Goal: Task Accomplishment & Management: Use online tool/utility

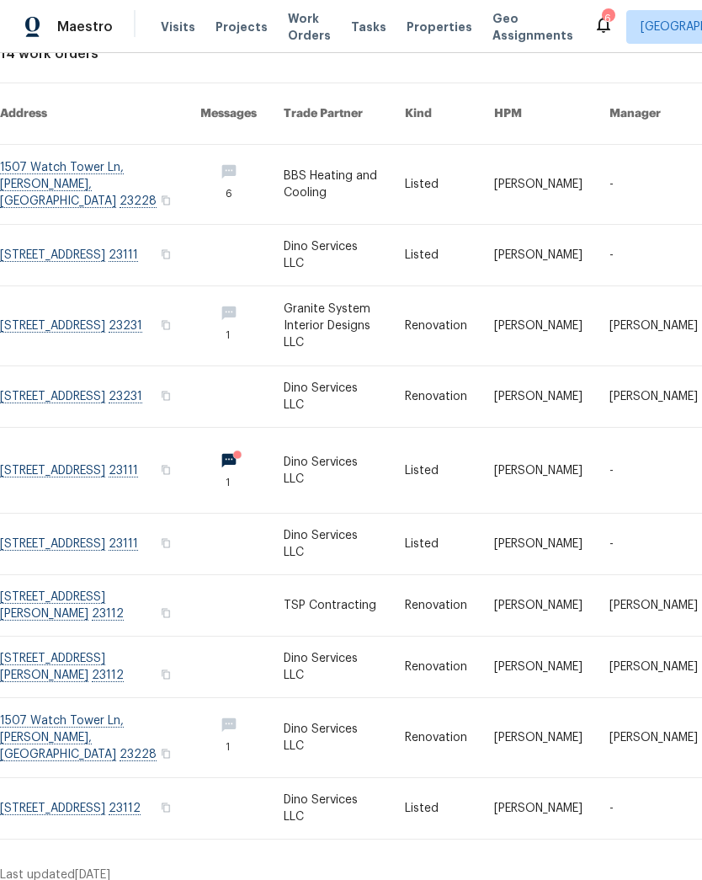
scroll to position [115, 0]
click at [51, 381] on link at bounding box center [100, 396] width 200 height 61
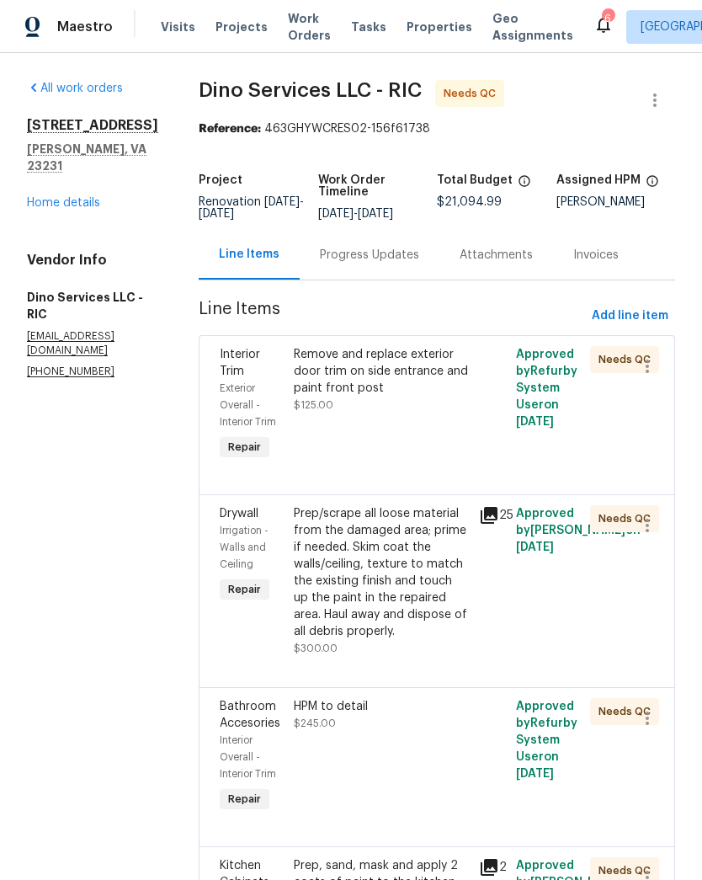
click at [435, 465] on div "Remove and replace exterior door trim on side entrance and paint front post $12…" at bounding box center [381, 405] width 185 height 128
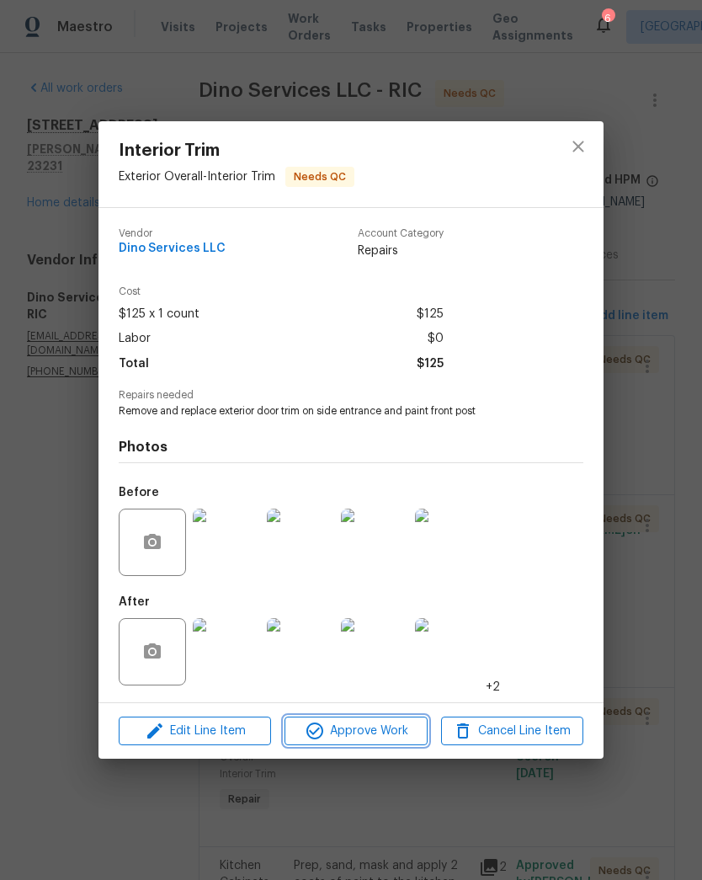
click at [405, 734] on span "Approve Work" at bounding box center [356, 731] width 132 height 21
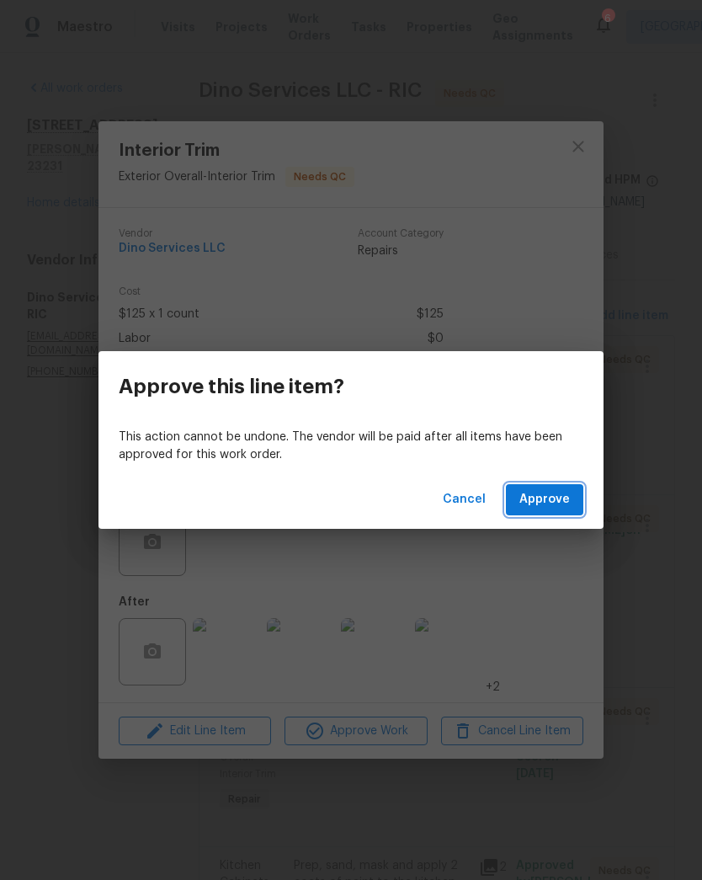
click at [574, 505] on button "Approve" at bounding box center [544, 499] width 77 height 31
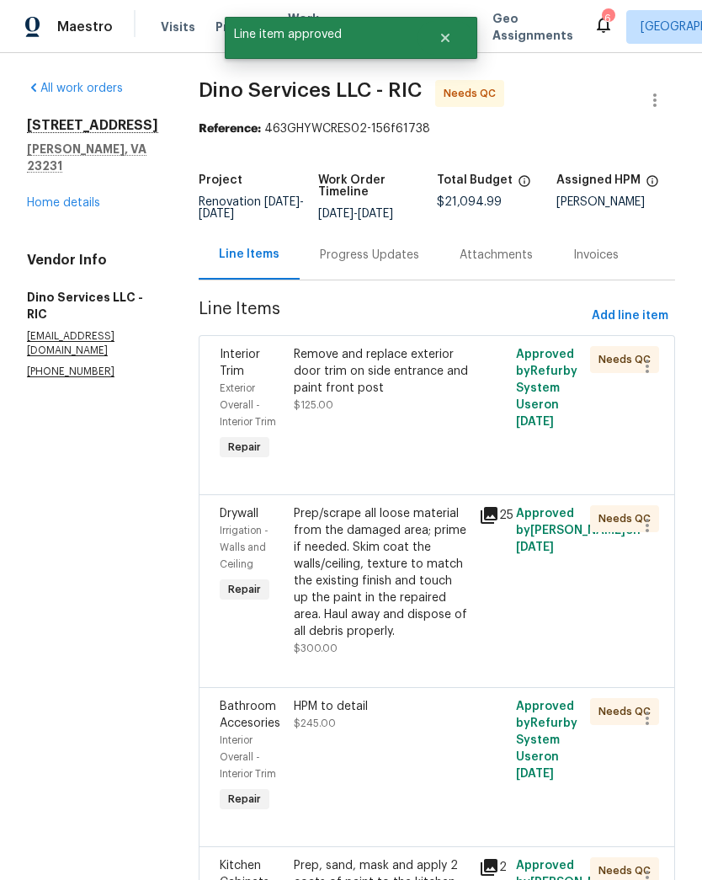
click at [450, 426] on div "Remove and replace exterior door trim on side entrance and paint front post $12…" at bounding box center [381, 405] width 185 height 128
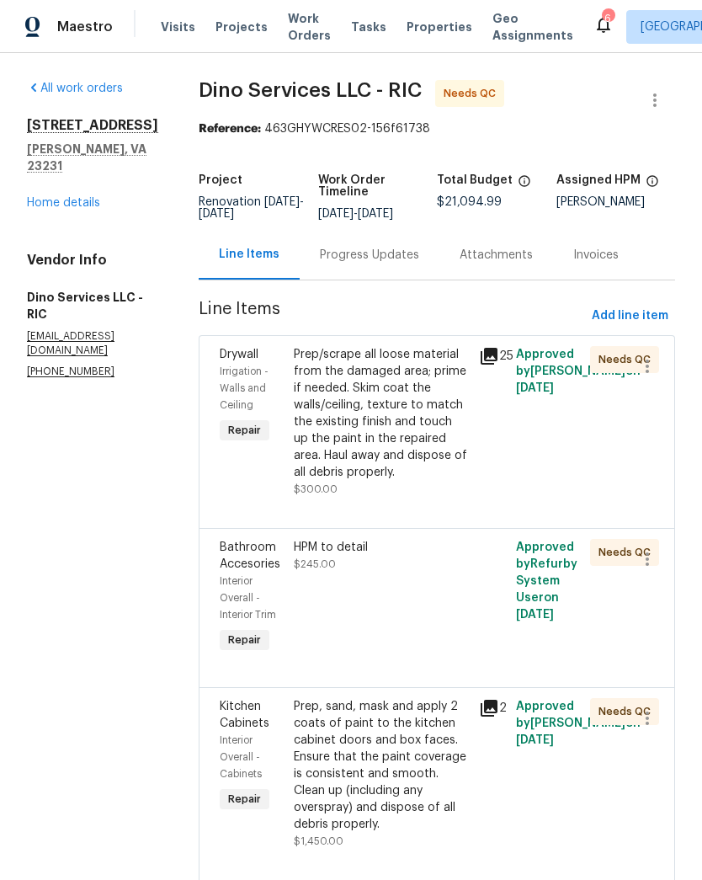
click at [447, 434] on div "Prep/scrape all loose material from the damaged area; prime if needed. Skim coa…" at bounding box center [381, 413] width 175 height 135
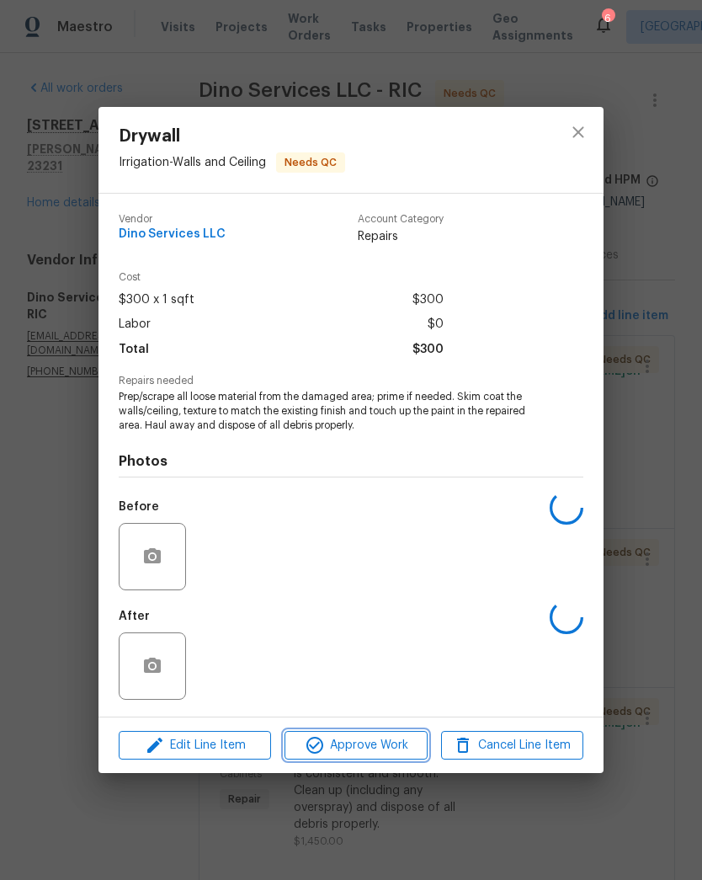
click at [403, 748] on span "Approve Work" at bounding box center [356, 745] width 132 height 21
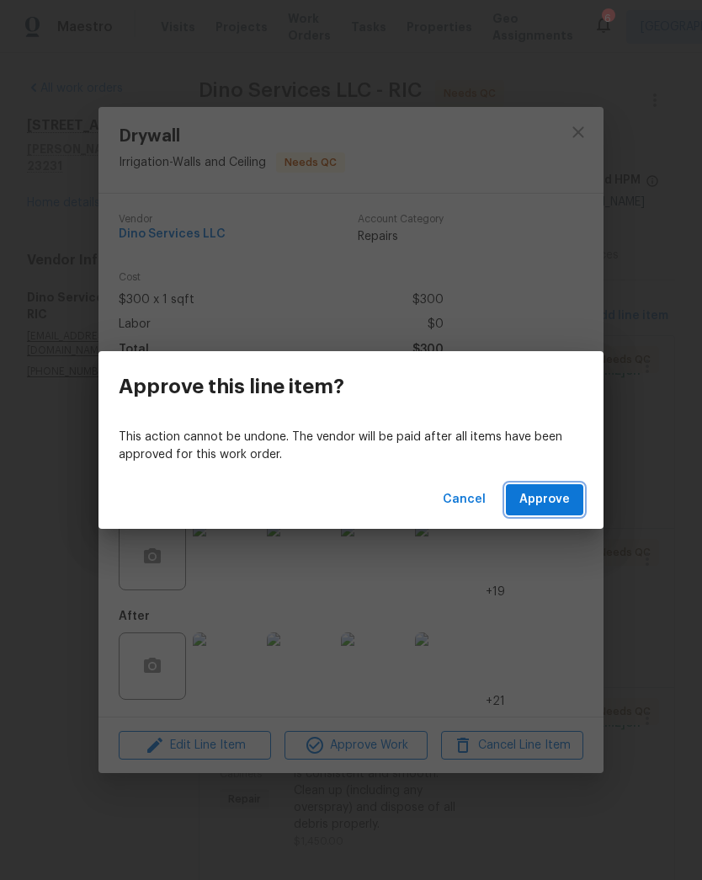
click at [561, 505] on span "Approve" at bounding box center [544, 499] width 51 height 21
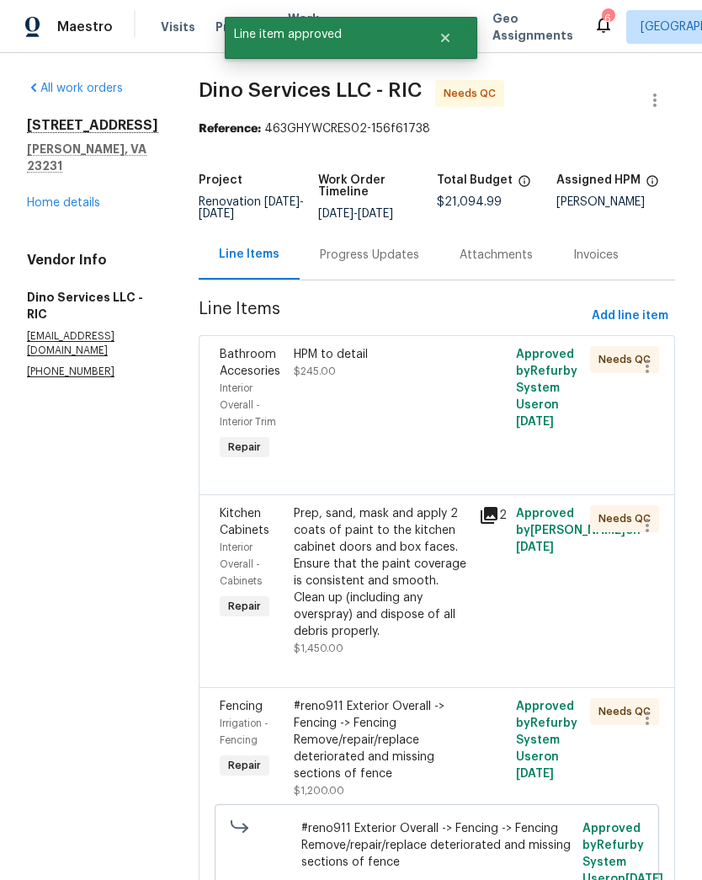
click at [443, 436] on div "HPM to detail $245.00" at bounding box center [381, 405] width 185 height 128
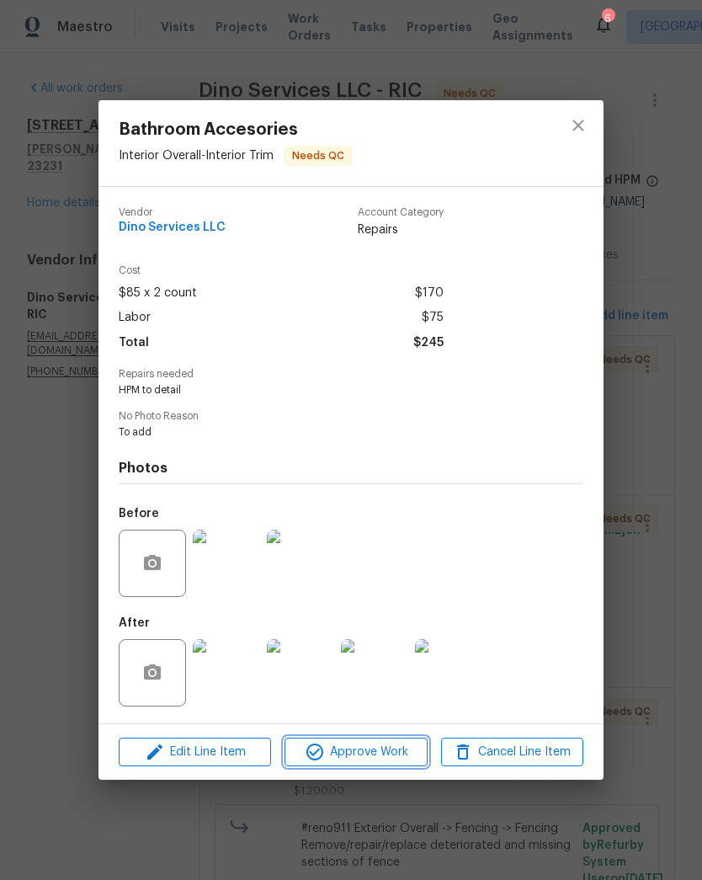
click at [397, 749] on span "Approve Work" at bounding box center [356, 752] width 132 height 21
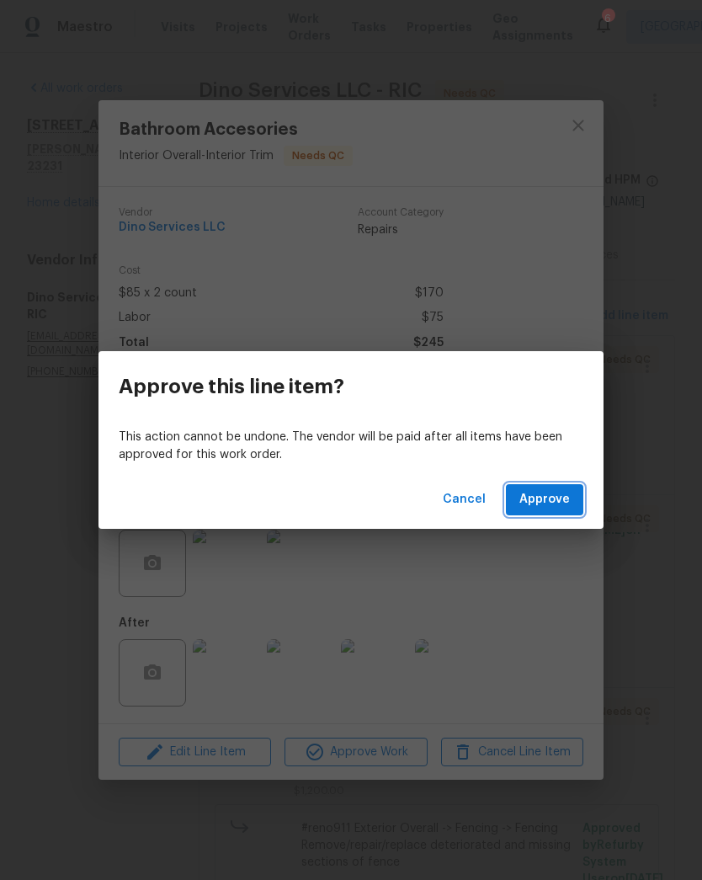
click at [560, 493] on span "Approve" at bounding box center [544, 499] width 51 height 21
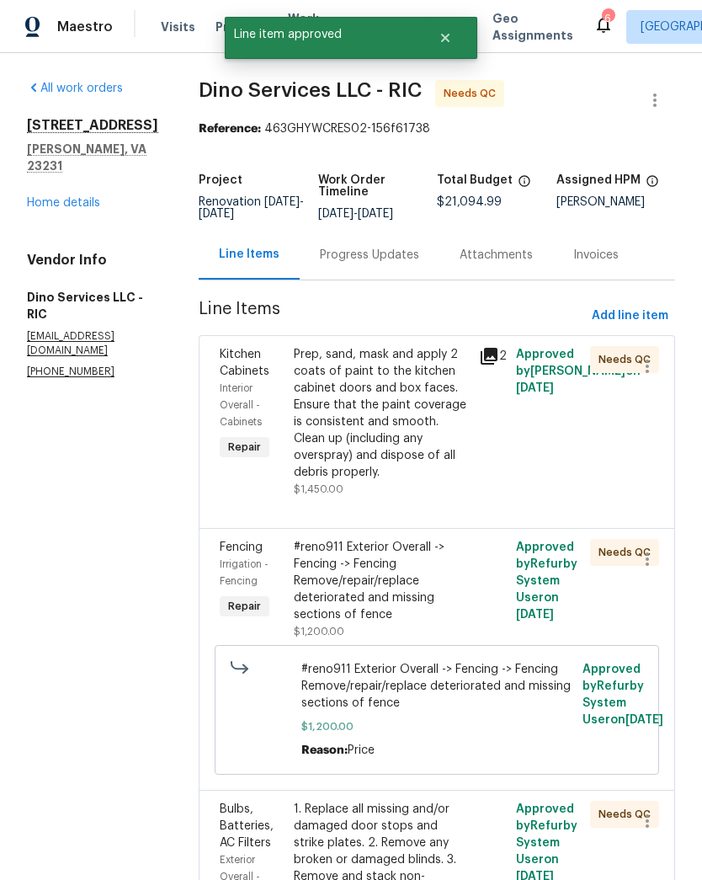
click at [448, 450] on div "Prep, sand, mask and apply 2 coats of paint to the kitchen cabinet doors and bo…" at bounding box center [381, 413] width 175 height 135
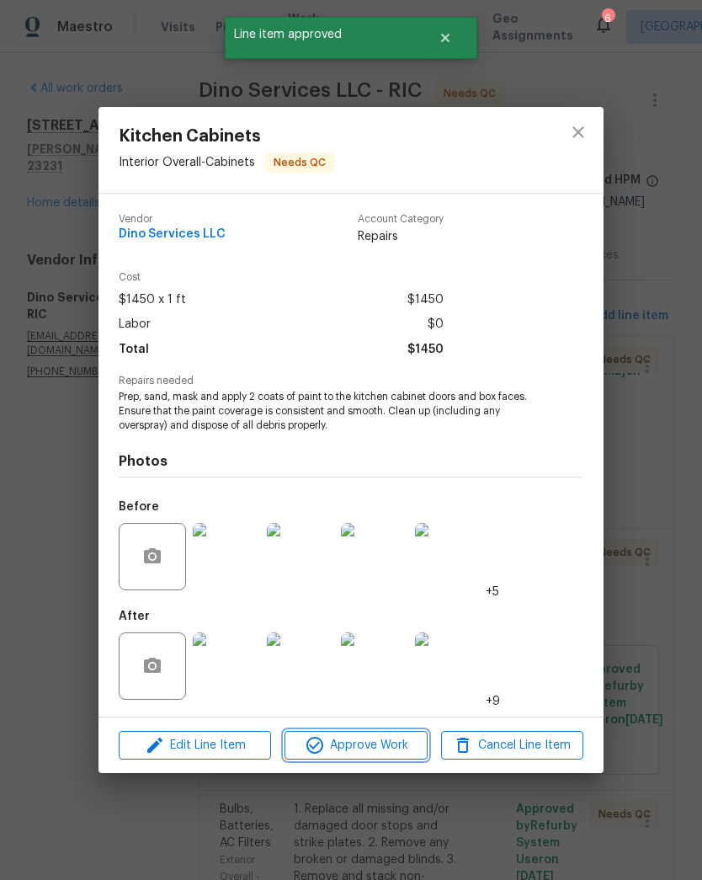
click at [390, 747] on span "Approve Work" at bounding box center [356, 745] width 132 height 21
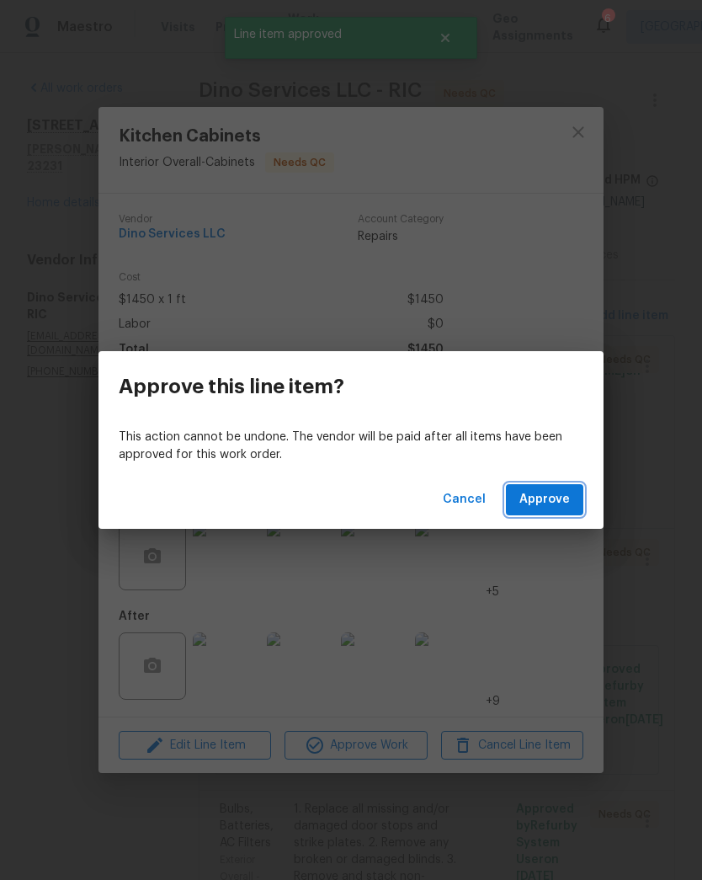
click at [562, 498] on span "Approve" at bounding box center [544, 499] width 51 height 21
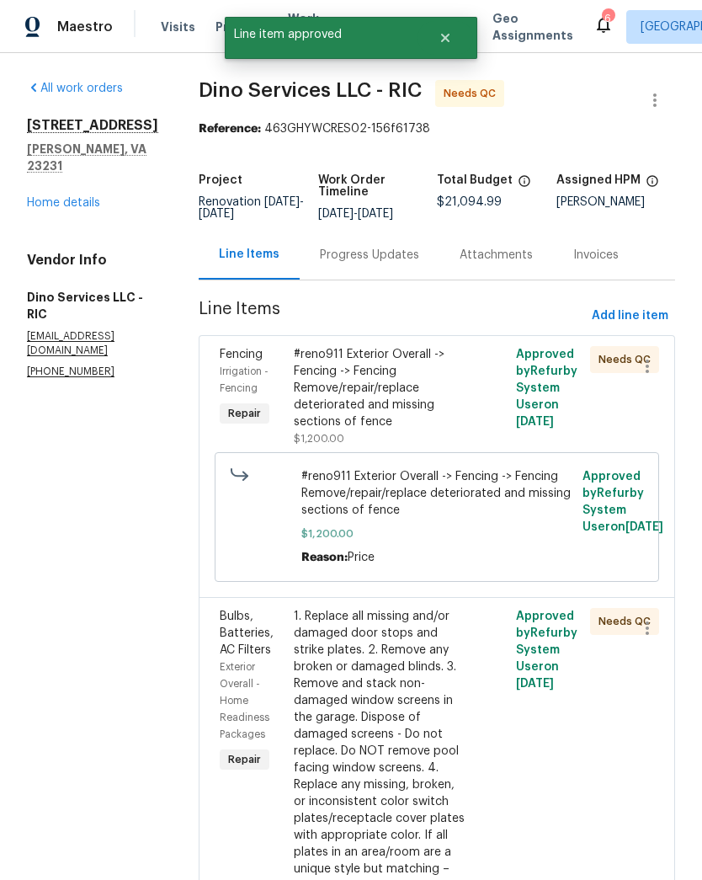
click at [442, 418] on div "#reno911 Exterior Overall -> Fencing -> Fencing Remove/repair/replace deteriora…" at bounding box center [381, 388] width 175 height 84
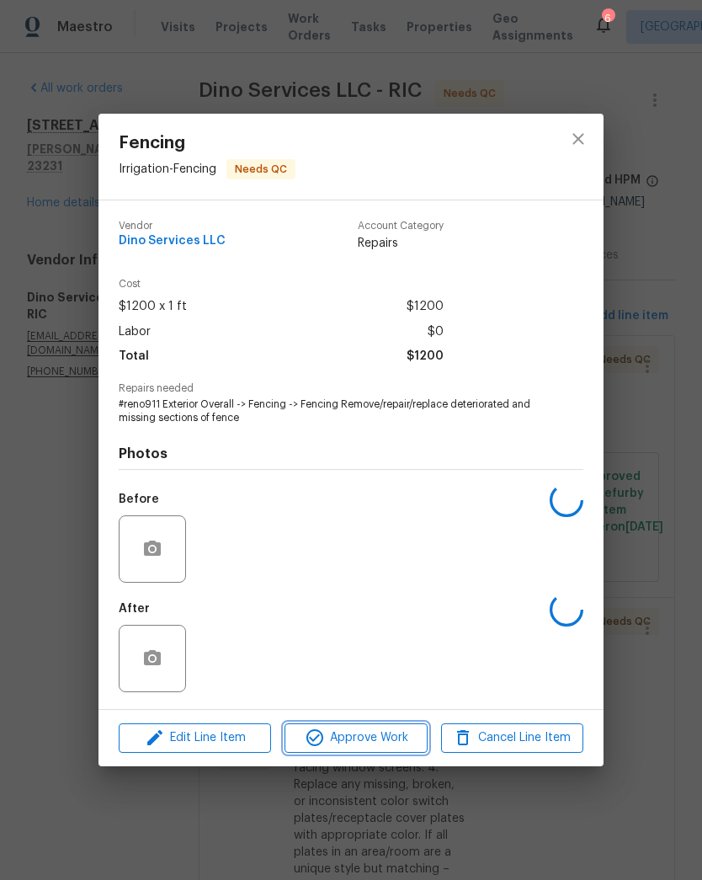
click at [393, 727] on button "Approve Work" at bounding box center [356, 737] width 142 height 29
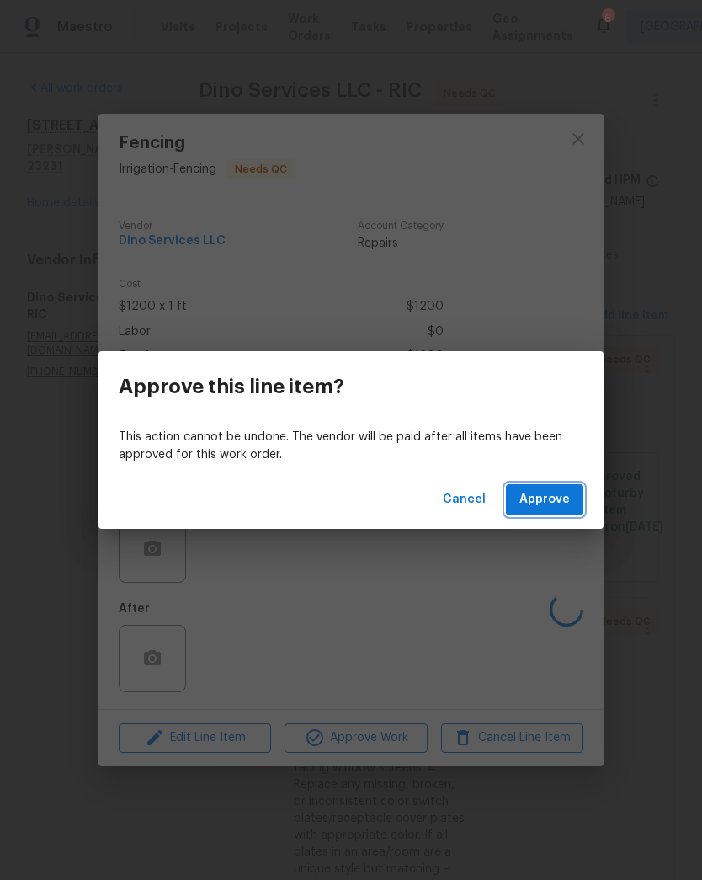
click at [558, 499] on span "Approve" at bounding box center [544, 499] width 51 height 21
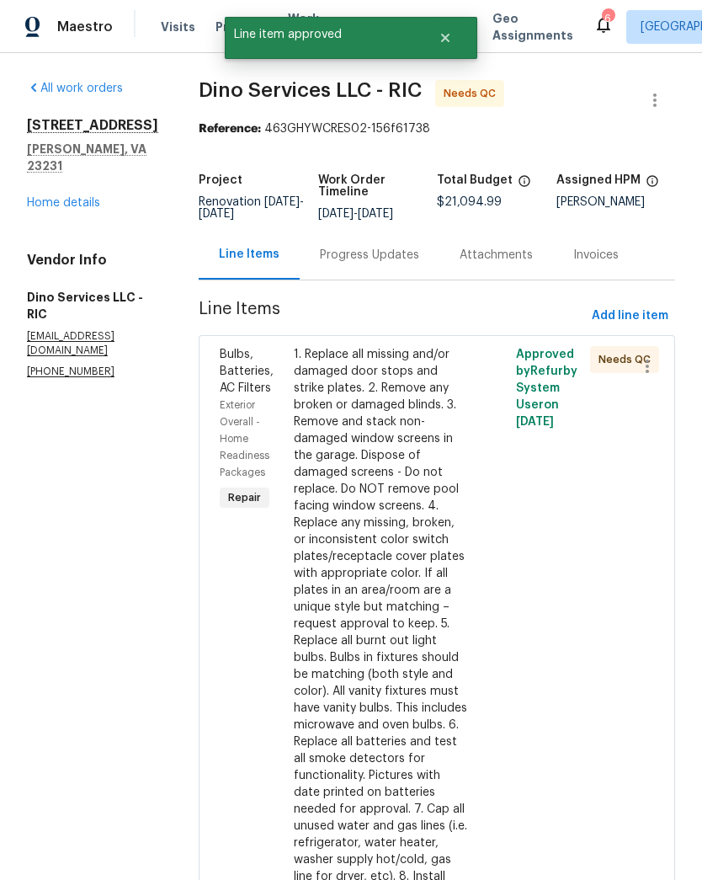
click at [417, 638] on div "1. Replace all missing and/or damaged door stops and strike plates. 2. Remove a…" at bounding box center [381, 624] width 175 height 556
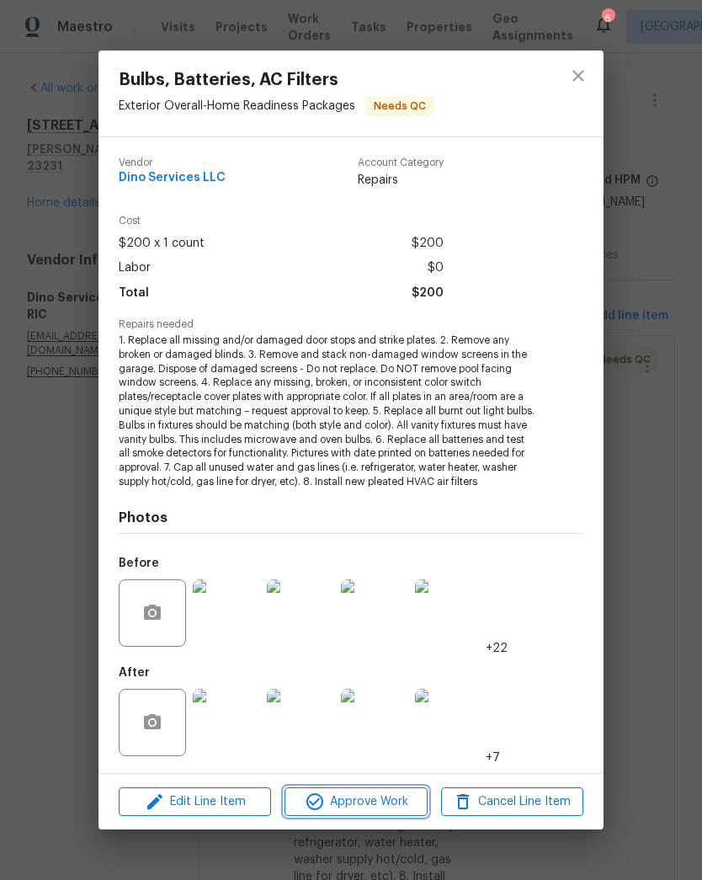
click at [382, 808] on span "Approve Work" at bounding box center [356, 801] width 132 height 21
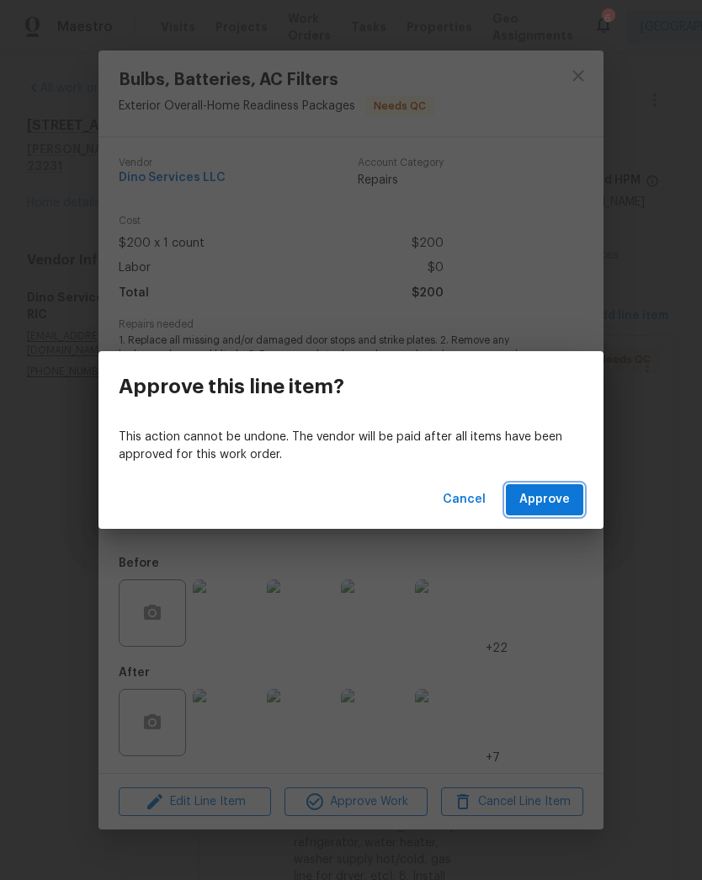
click at [565, 498] on span "Approve" at bounding box center [544, 499] width 51 height 21
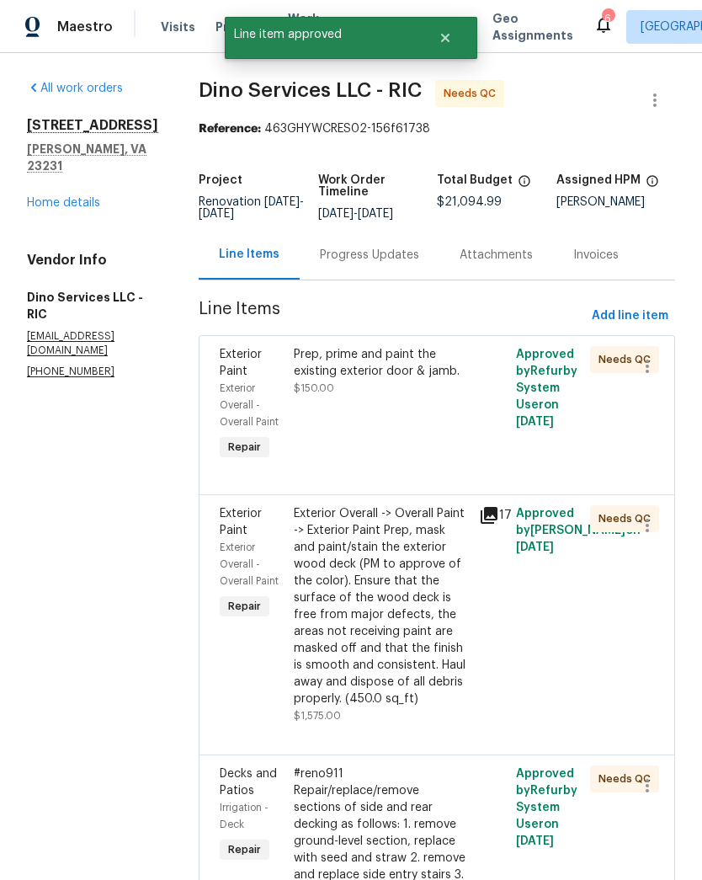
click at [441, 439] on div "Prep, prime and paint the existing exterior door & jamb. $150.00" at bounding box center [381, 405] width 185 height 128
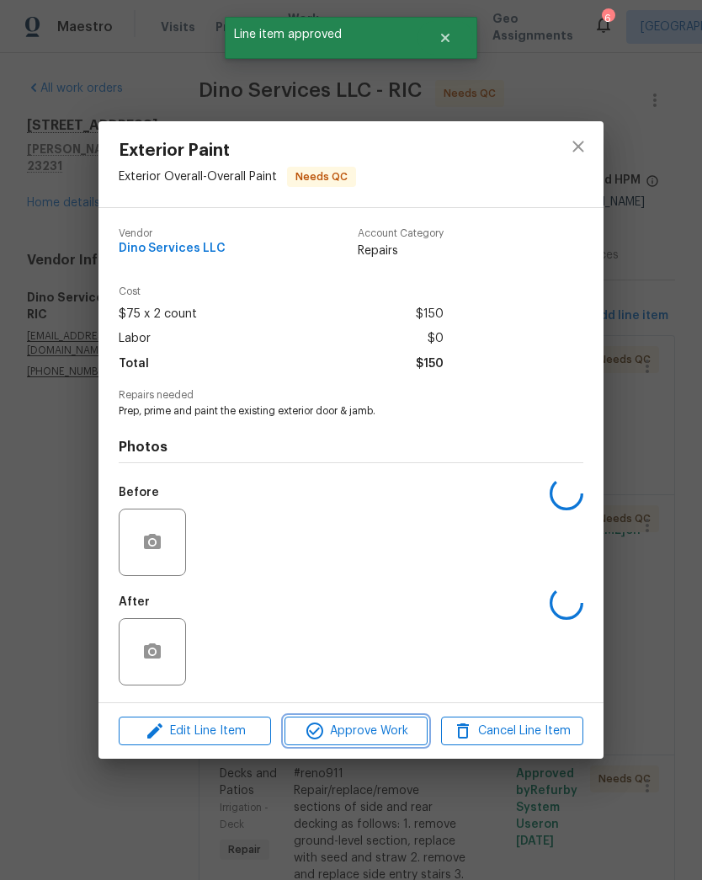
click at [397, 740] on span "Approve Work" at bounding box center [356, 731] width 132 height 21
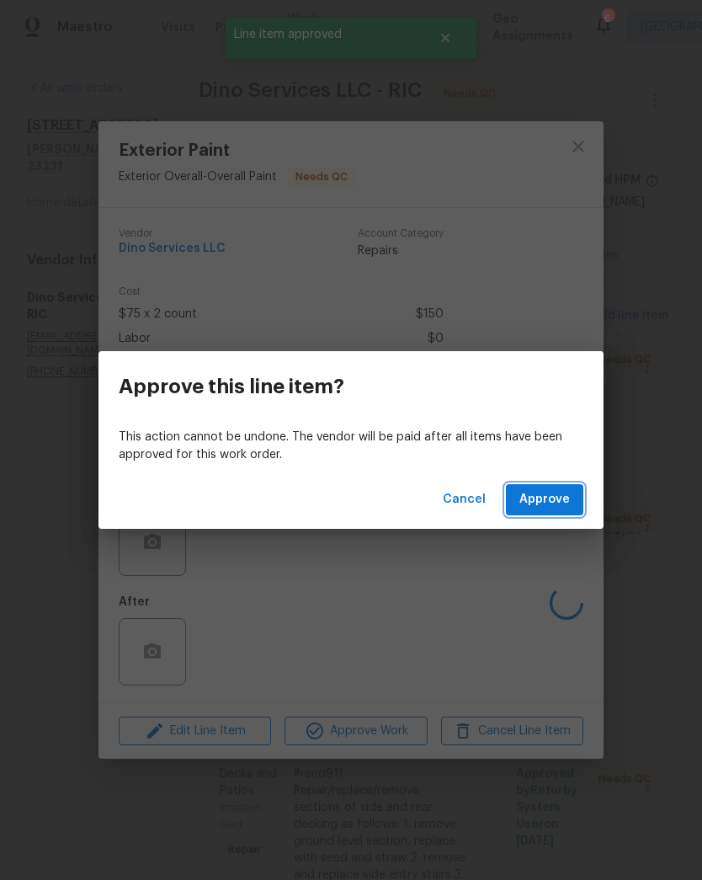
click at [572, 498] on button "Approve" at bounding box center [544, 499] width 77 height 31
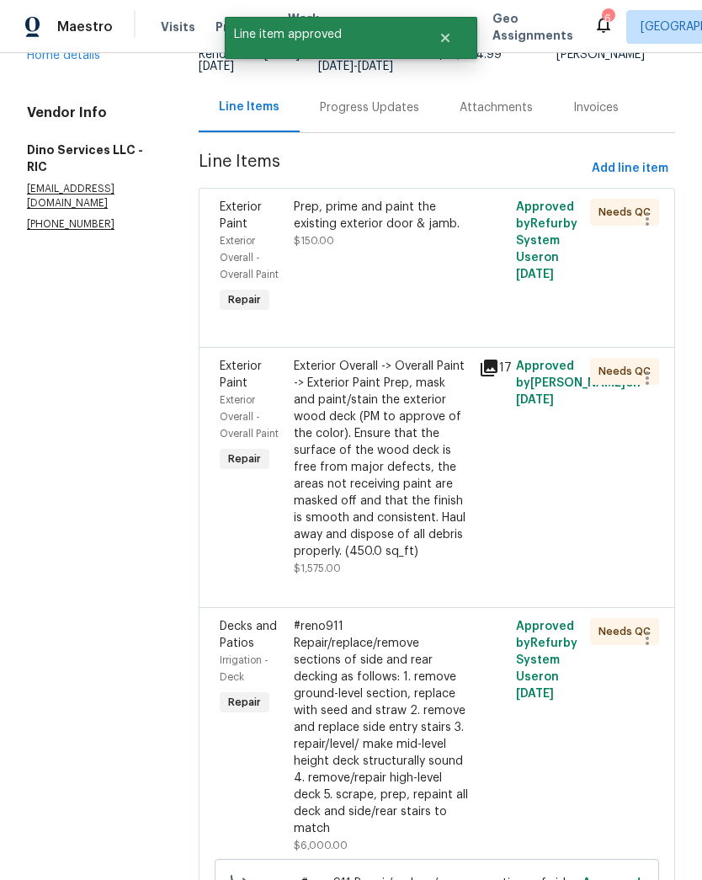
scroll to position [155, 0]
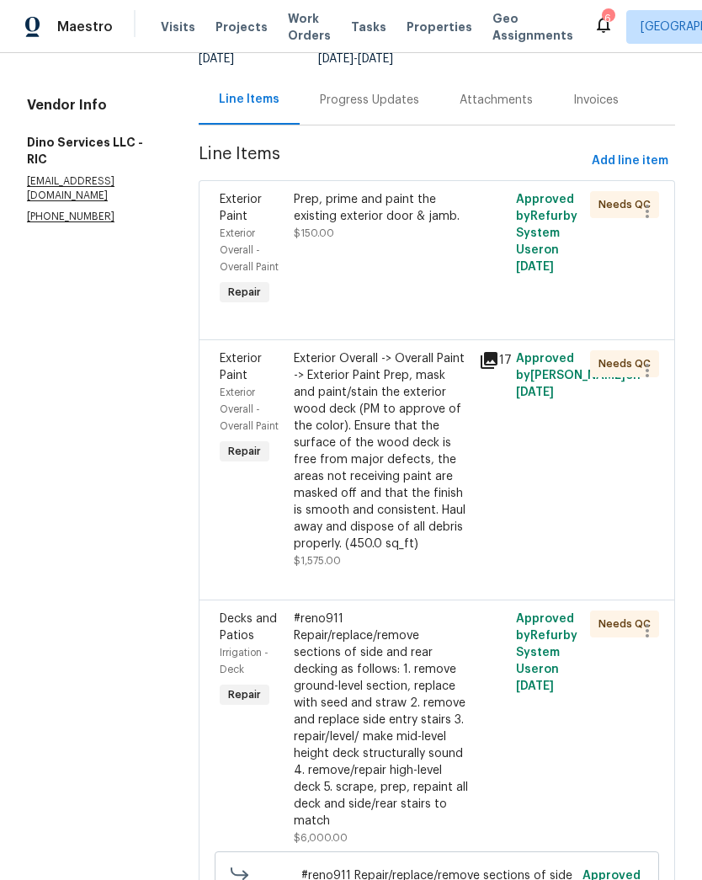
click at [411, 547] on div "Exterior Overall -> Overall Paint -> Exterior Paint Prep, mask and paint/stain …" at bounding box center [381, 451] width 175 height 202
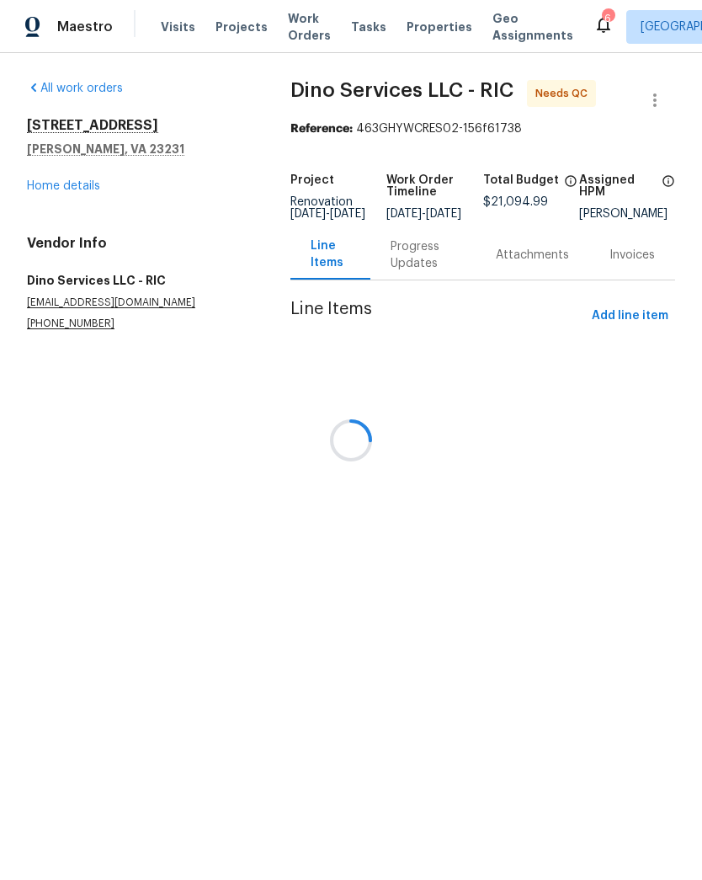
scroll to position [0, 0]
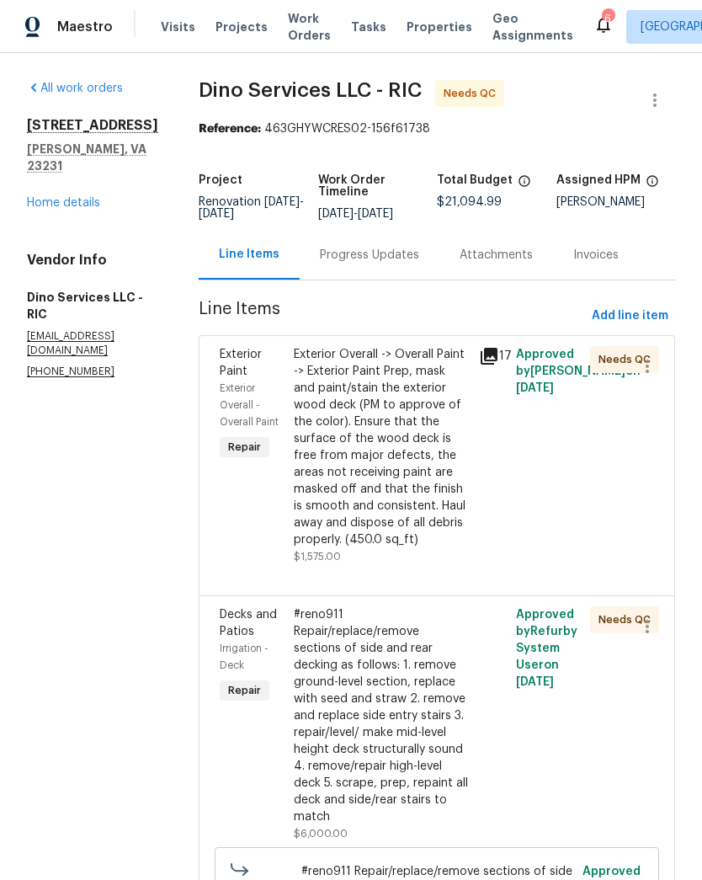
click at [429, 534] on div "Exterior Overall -> Overall Paint -> Exterior Paint Prep, mask and paint/stain …" at bounding box center [381, 447] width 175 height 202
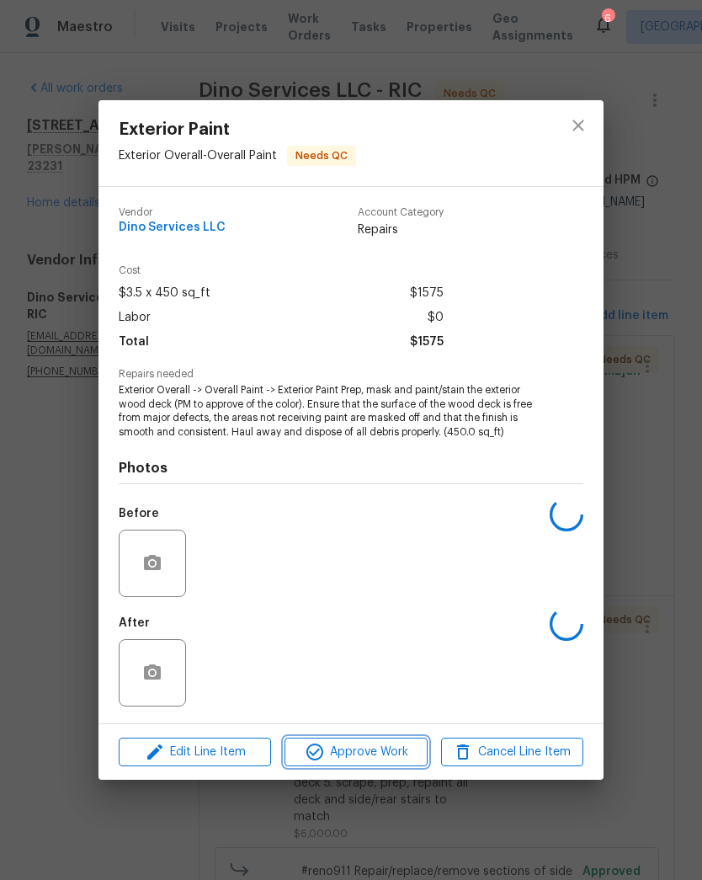
click at [406, 753] on span "Approve Work" at bounding box center [356, 752] width 132 height 21
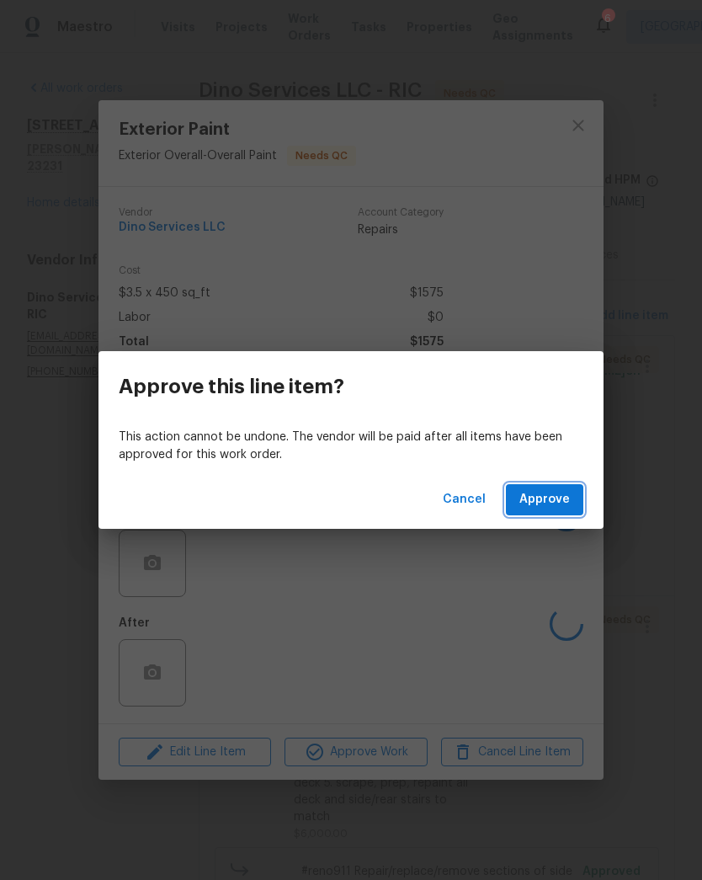
click at [559, 499] on span "Approve" at bounding box center [544, 499] width 51 height 21
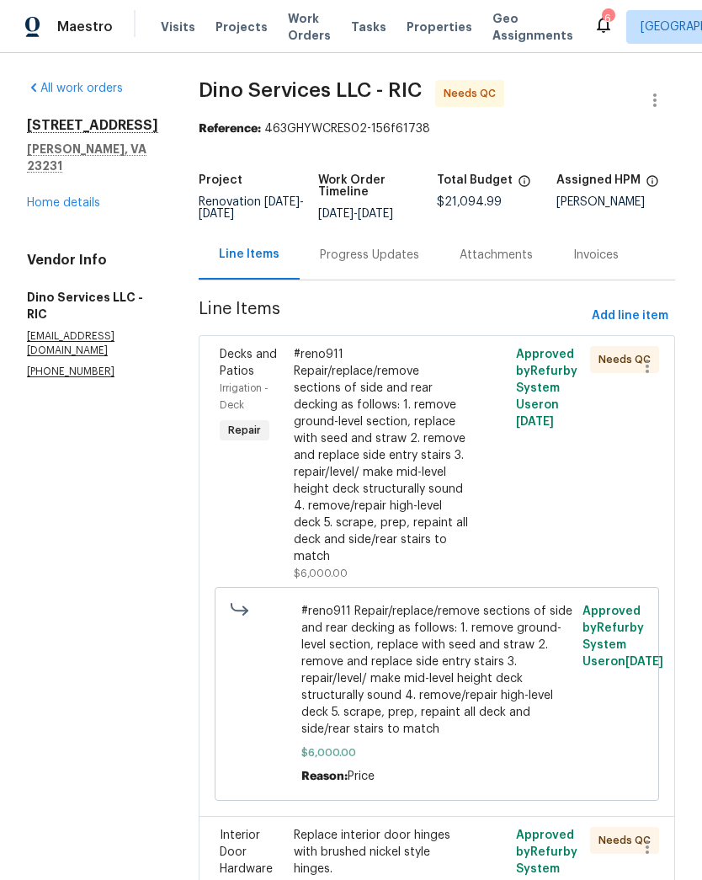
click at [418, 489] on div "#reno911 Repair/replace/remove sections of side and rear decking as follows: 1.…" at bounding box center [381, 455] width 175 height 219
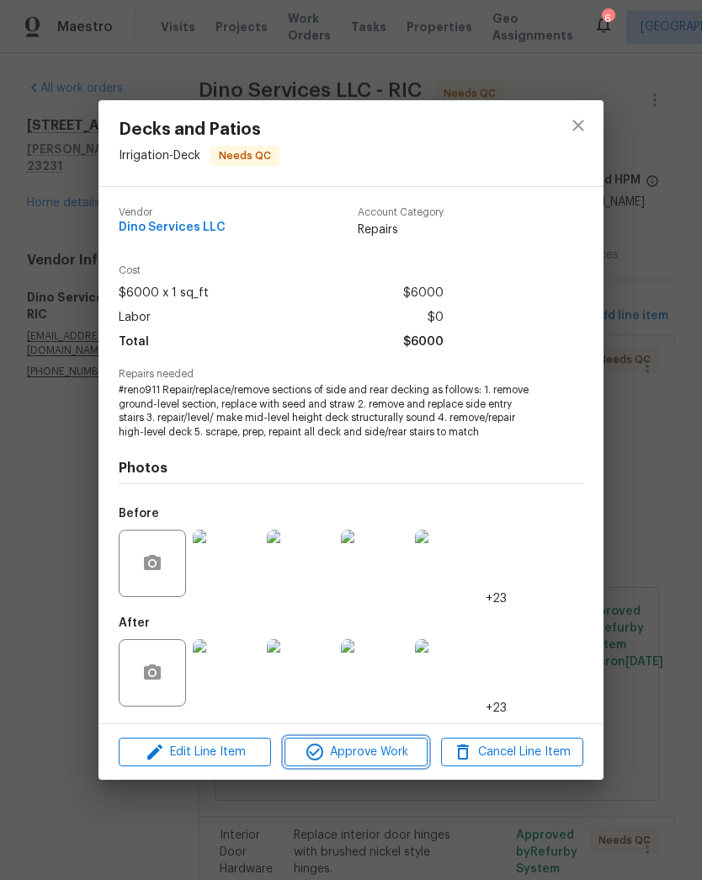
click at [395, 743] on span "Approve Work" at bounding box center [356, 752] width 132 height 21
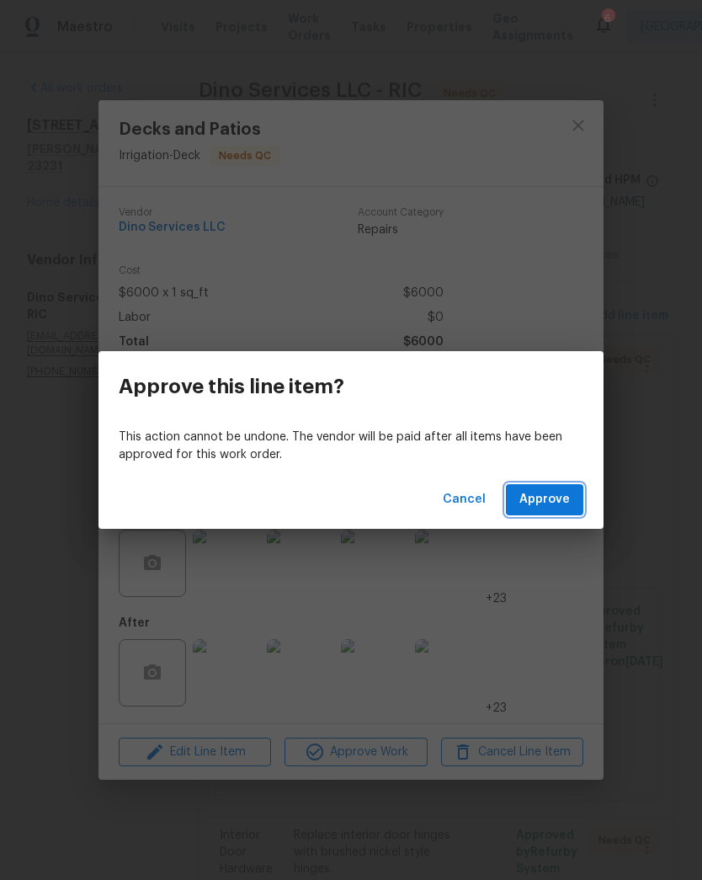
click at [574, 484] on button "Approve" at bounding box center [544, 499] width 77 height 31
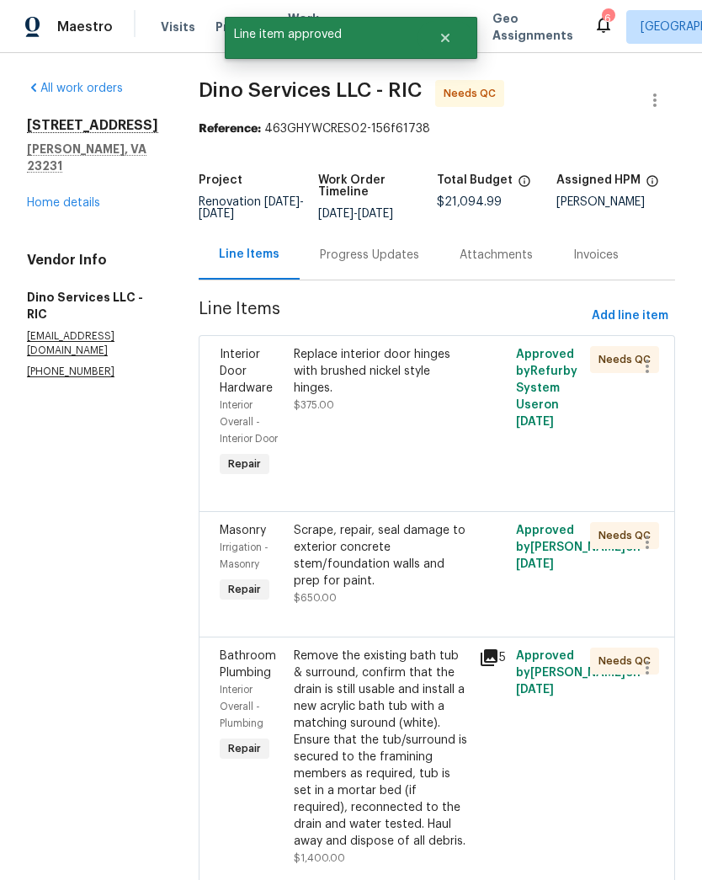
click at [440, 486] on div "Replace interior door hinges with brushed nickel style hinges. $375.00" at bounding box center [381, 413] width 185 height 145
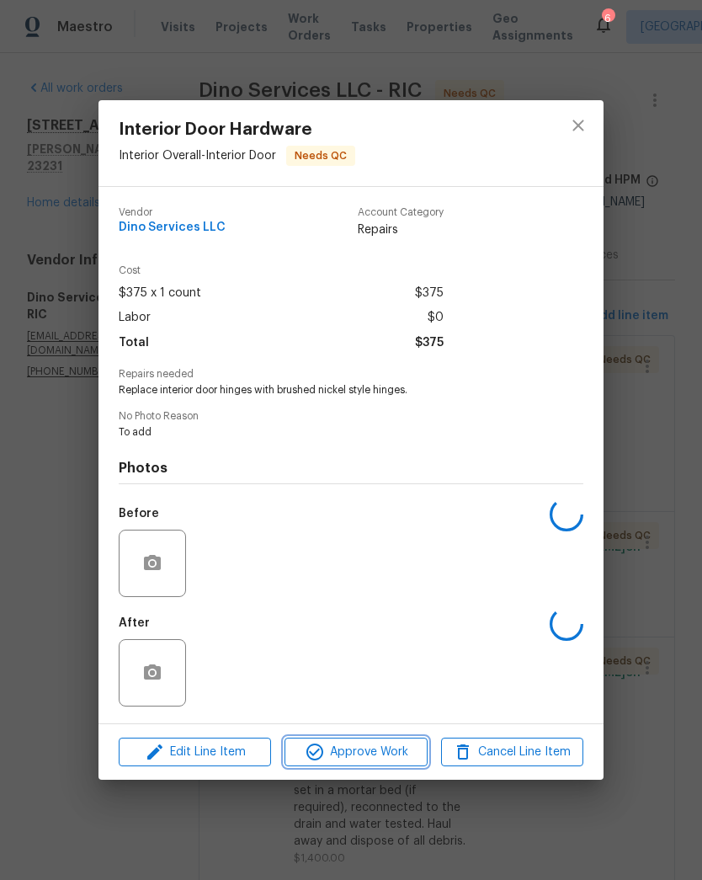
click at [410, 759] on span "Approve Work" at bounding box center [356, 752] width 132 height 21
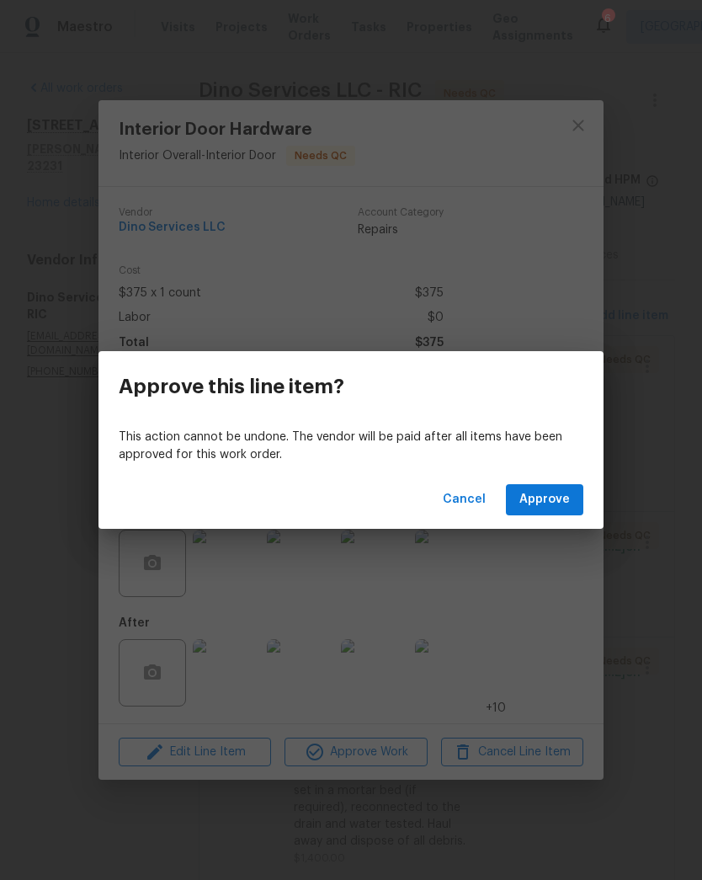
click at [588, 490] on div "Cancel Approve" at bounding box center [351, 500] width 505 height 58
click at [555, 505] on span "Approve" at bounding box center [544, 499] width 51 height 21
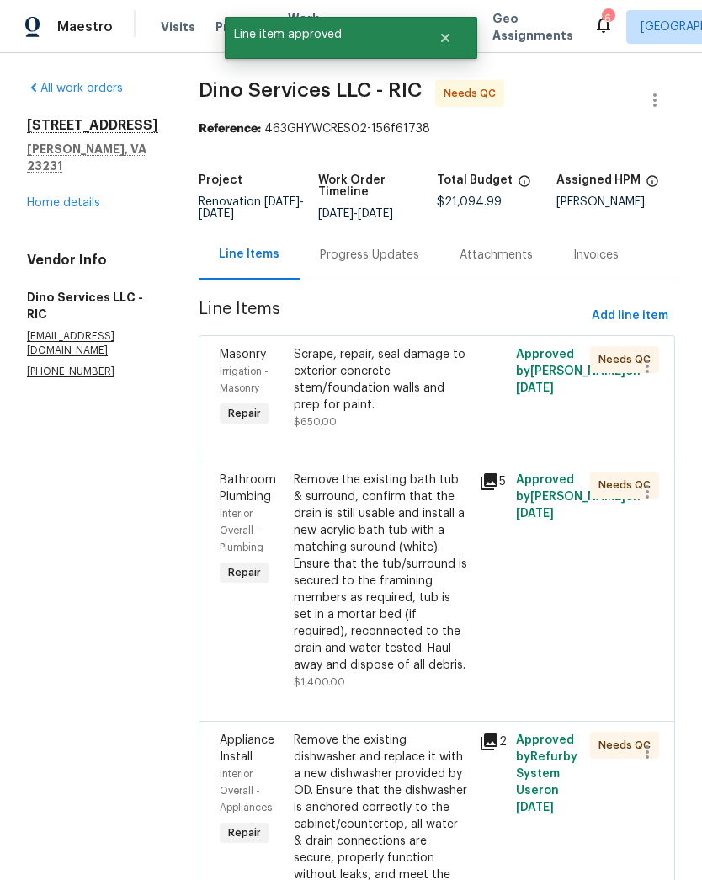
click at [426, 430] on div "Scrape, repair, seal damage to exterior concrete stem/foundation walls and prep…" at bounding box center [381, 388] width 175 height 84
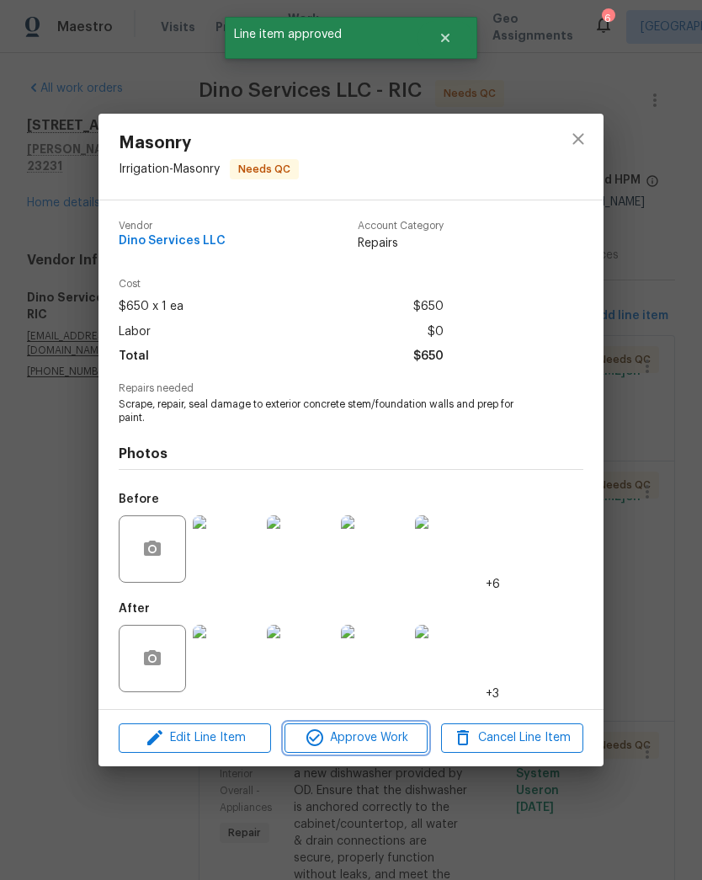
click at [408, 737] on span "Approve Work" at bounding box center [356, 737] width 132 height 21
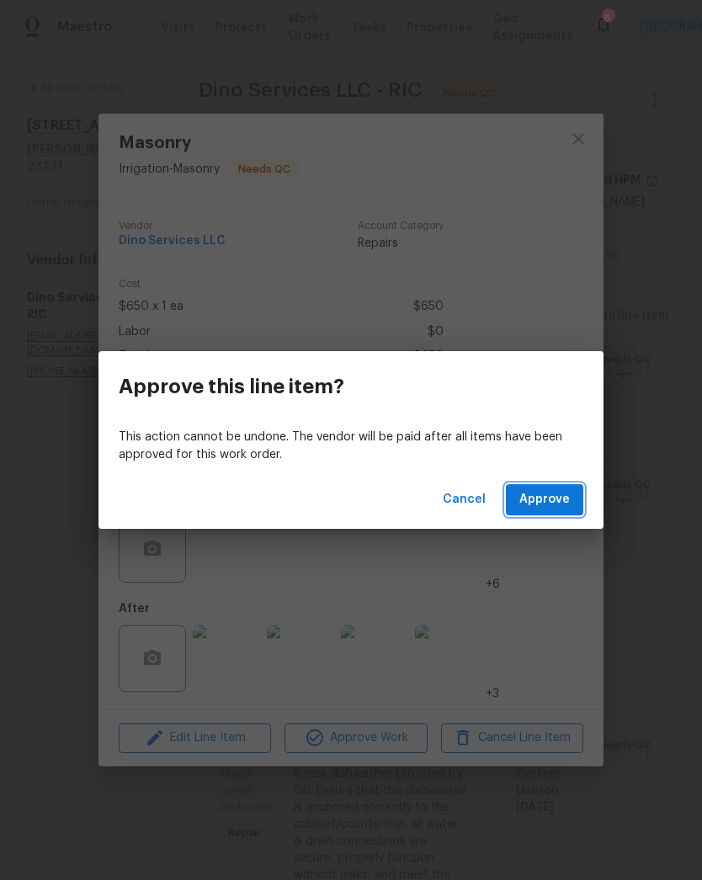
click at [575, 499] on button "Approve" at bounding box center [544, 499] width 77 height 31
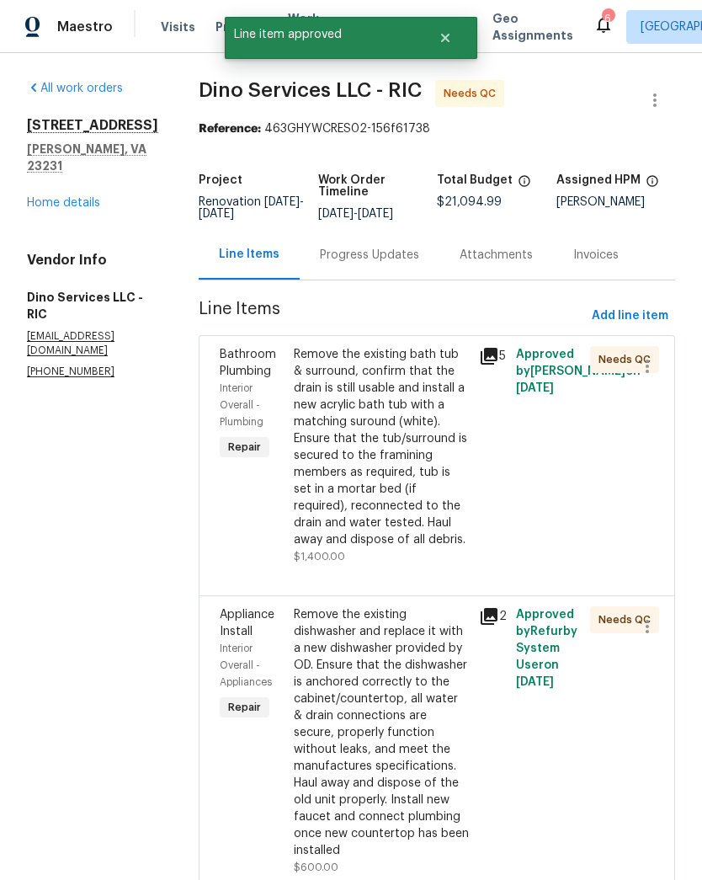
click at [444, 503] on div "Remove the existing bath tub & surround, confirm that the drain is still usable…" at bounding box center [381, 447] width 175 height 202
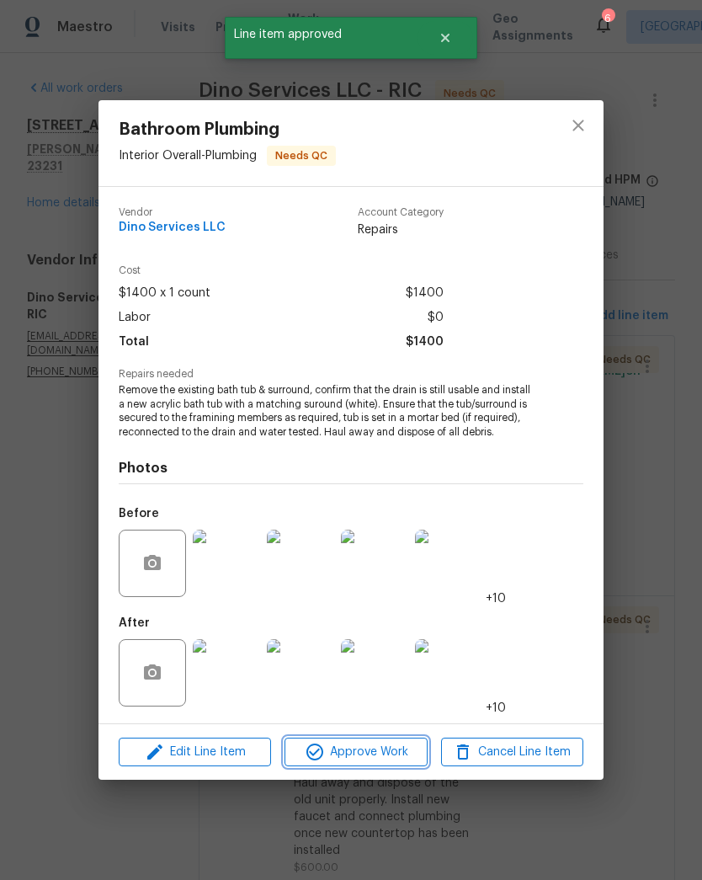
click at [388, 767] on button "Approve Work" at bounding box center [356, 751] width 142 height 29
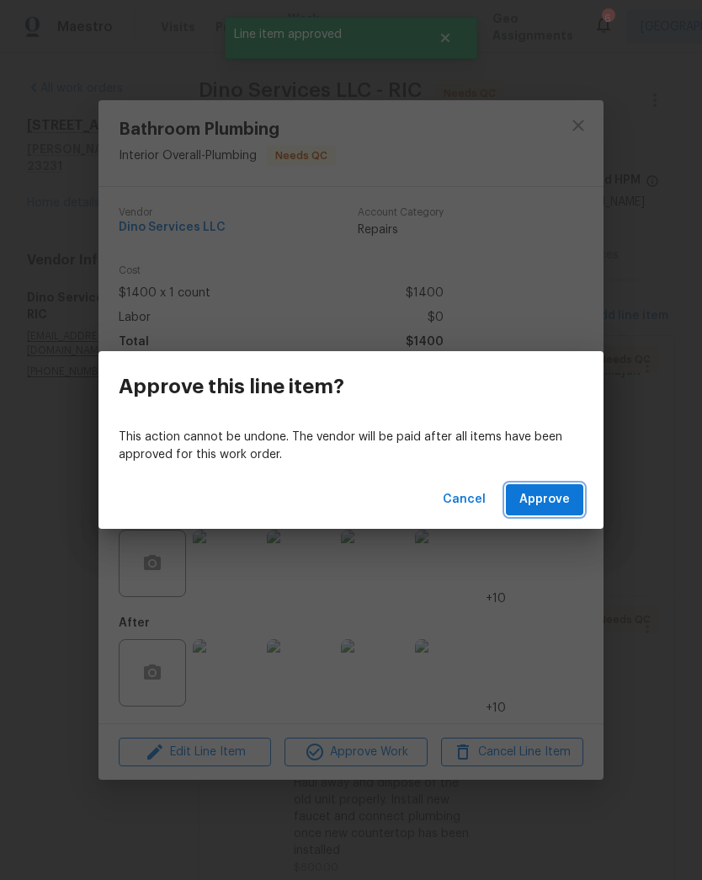
click at [572, 494] on button "Approve" at bounding box center [544, 499] width 77 height 31
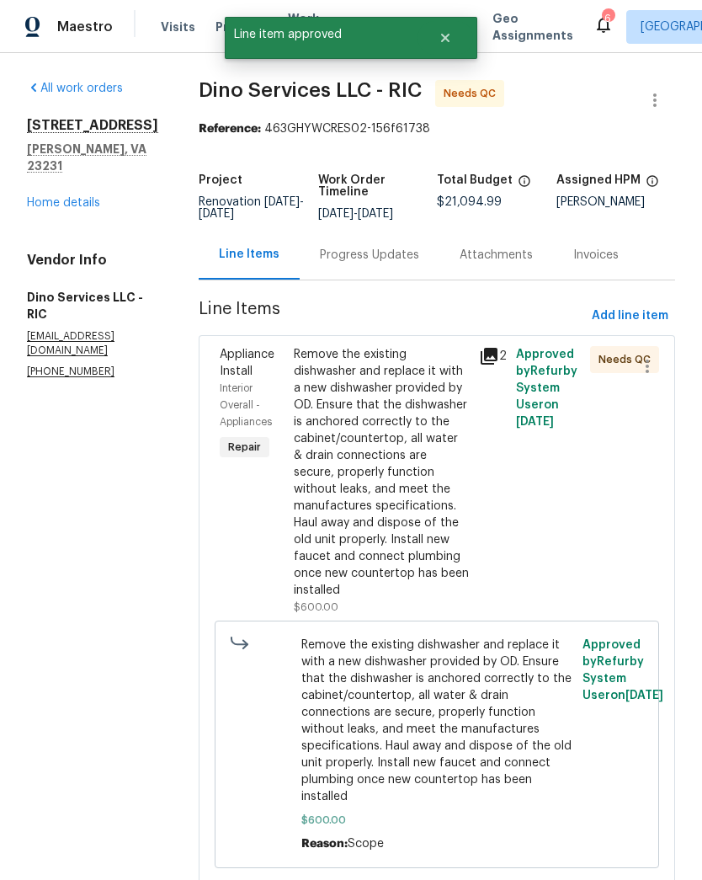
click at [444, 546] on div "Remove the existing dishwasher and replace it with a new dishwasher provided by…" at bounding box center [381, 472] width 175 height 253
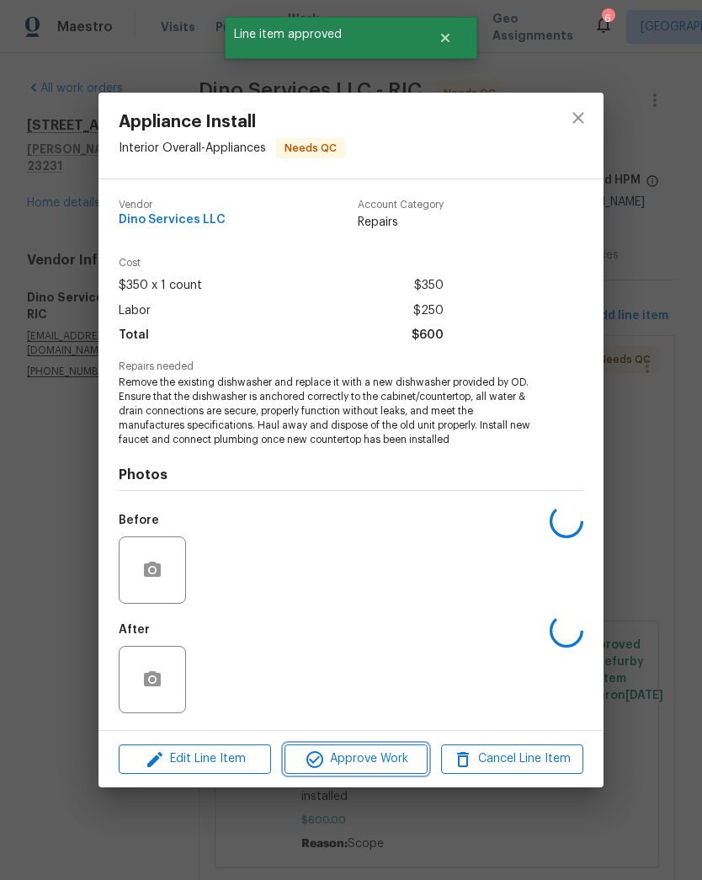
click at [381, 774] on button "Approve Work" at bounding box center [356, 758] width 142 height 29
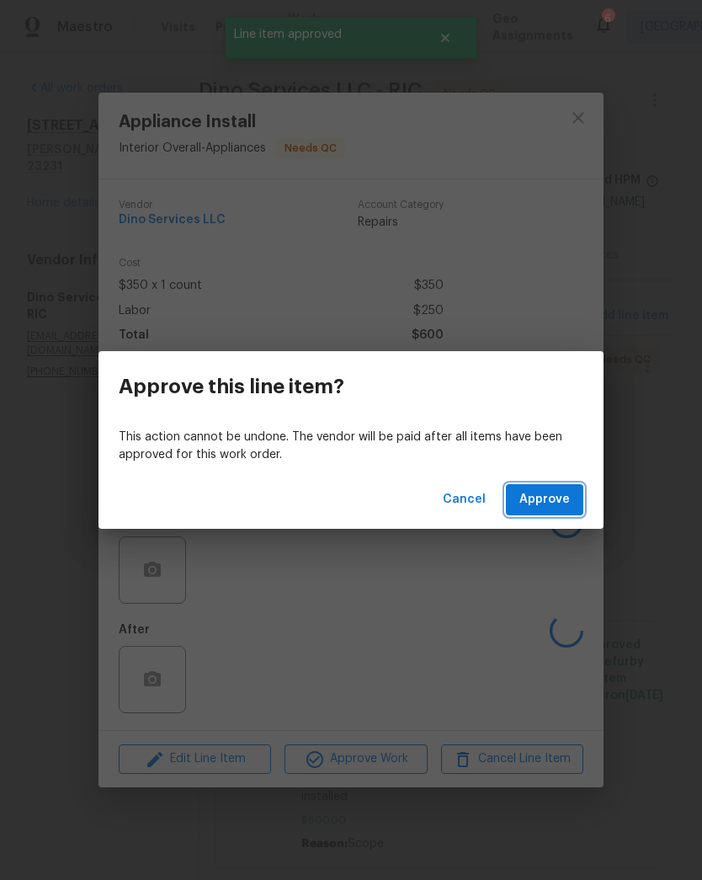
click at [578, 489] on button "Approve" at bounding box center [544, 499] width 77 height 31
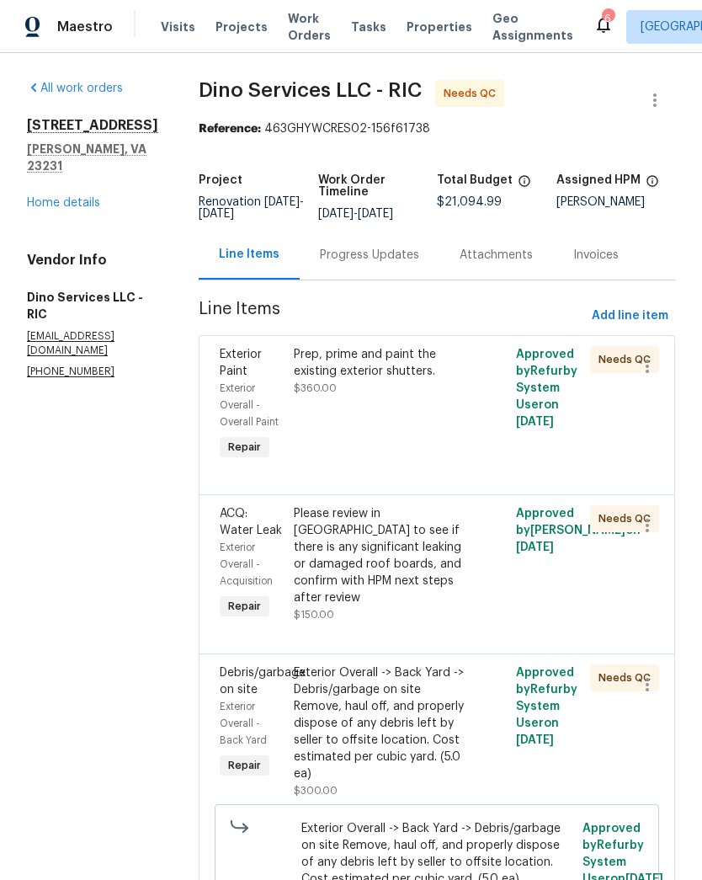
click at [429, 469] on div "Prep, prime and paint the existing exterior shutters. $360.00" at bounding box center [381, 405] width 185 height 128
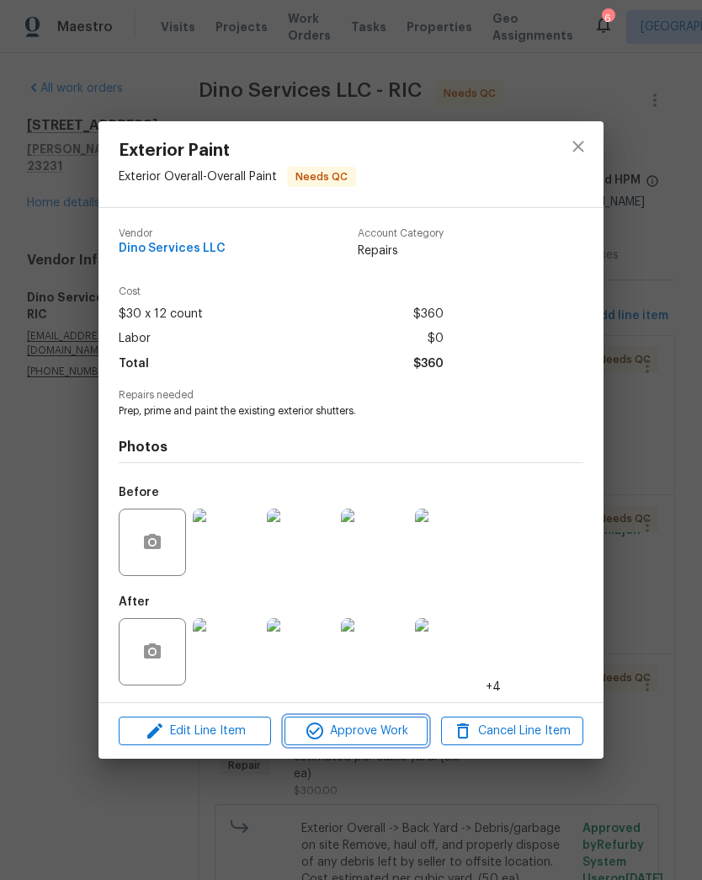
click at [399, 732] on span "Approve Work" at bounding box center [356, 731] width 132 height 21
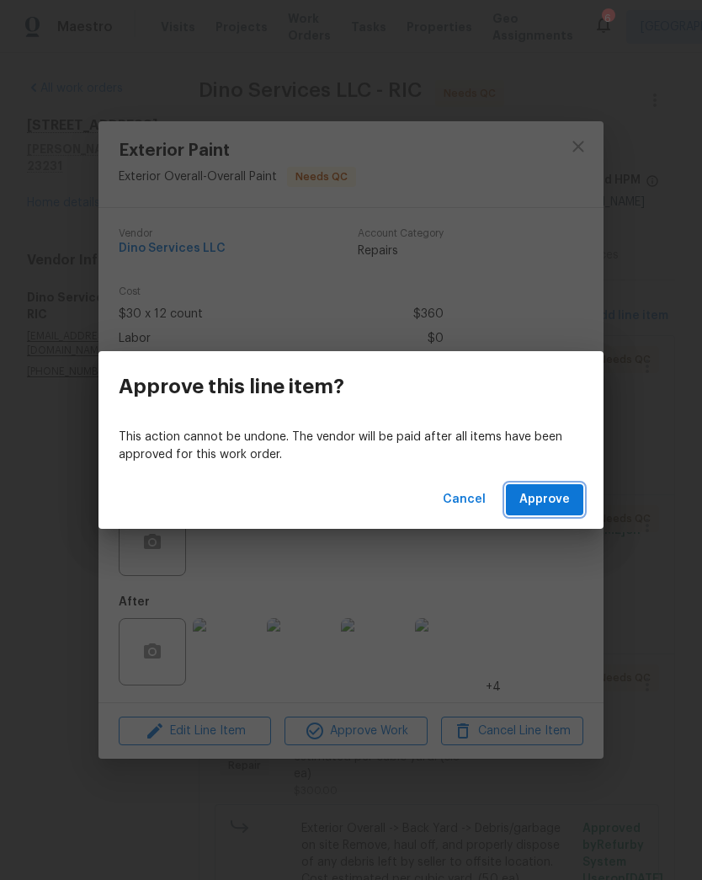
click at [583, 494] on button "Approve" at bounding box center [544, 499] width 77 height 31
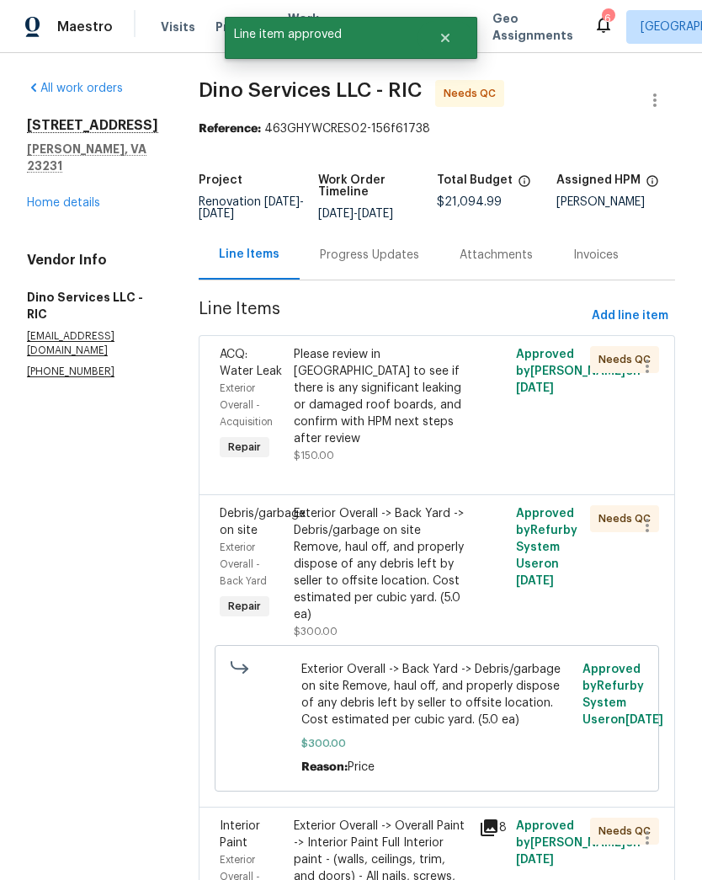
click at [434, 484] on div at bounding box center [437, 474] width 434 height 20
click at [440, 463] on div "Please review in [GEOGRAPHIC_DATA] to see if there is any significant leaking o…" at bounding box center [381, 405] width 185 height 128
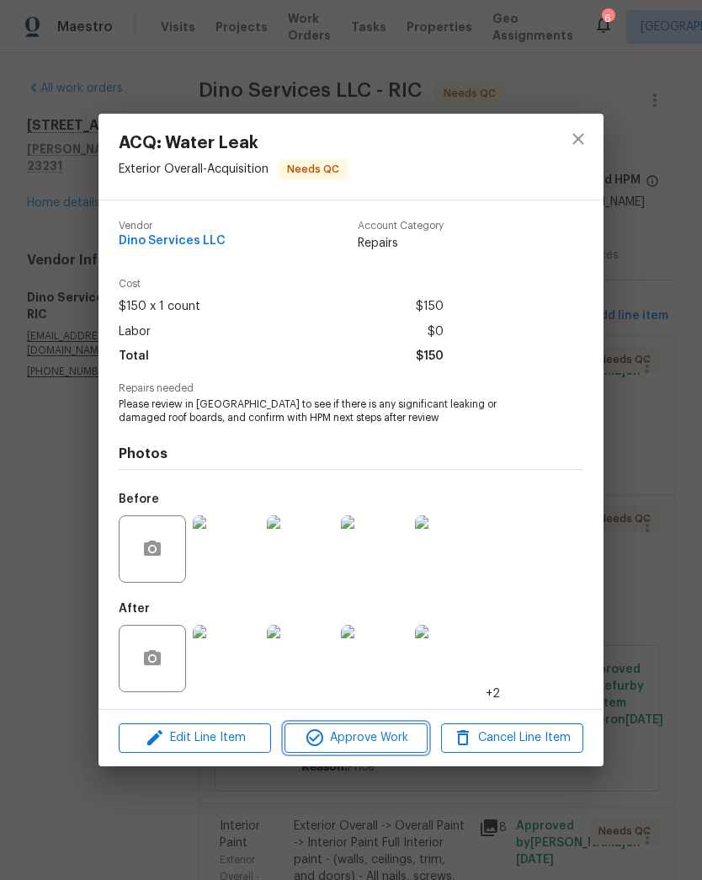
click at [387, 739] on span "Approve Work" at bounding box center [356, 737] width 132 height 21
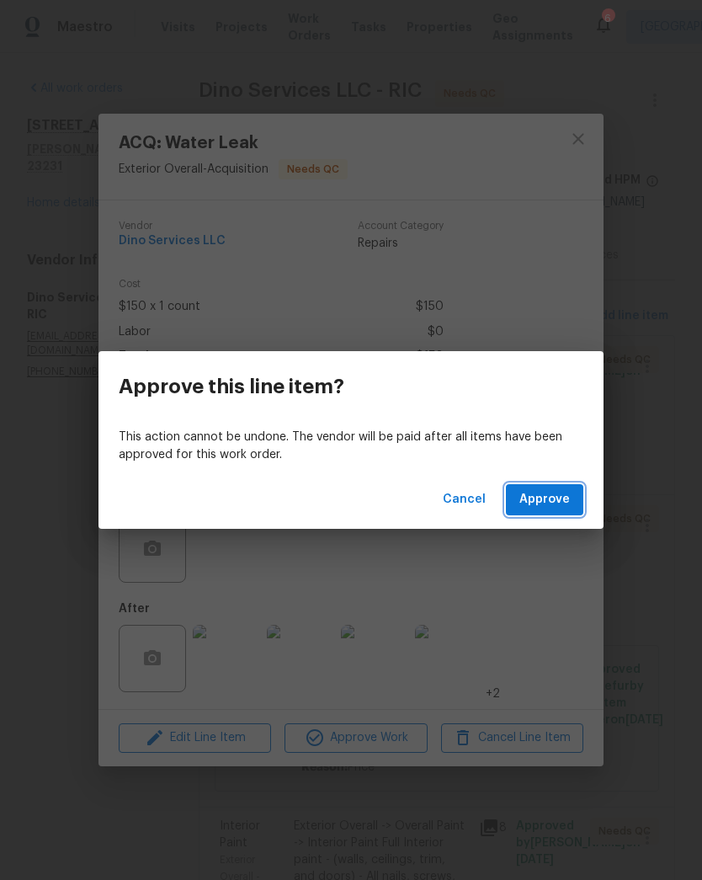
click at [572, 506] on button "Approve" at bounding box center [544, 499] width 77 height 31
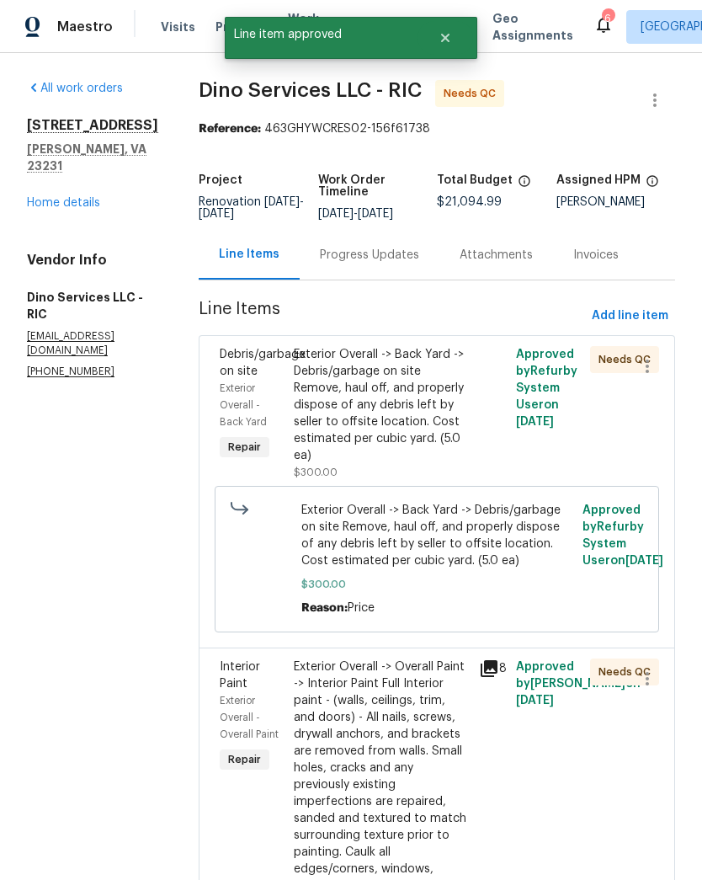
click at [437, 425] on div "Exterior Overall -> Back Yard -> Debris/garbage on site Remove, haul off, and p…" at bounding box center [381, 405] width 175 height 118
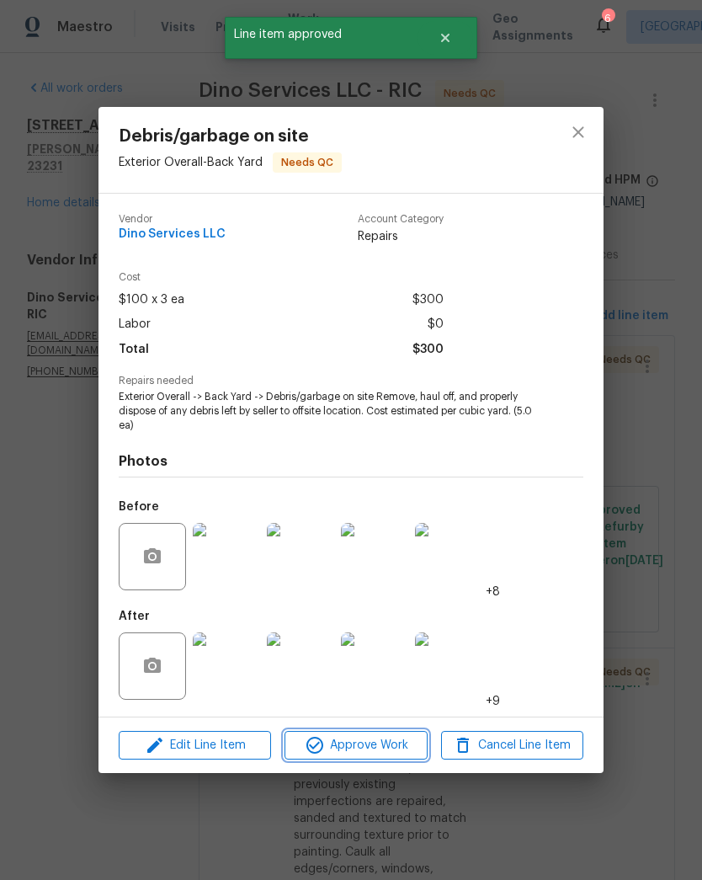
click at [397, 747] on span "Approve Work" at bounding box center [356, 745] width 132 height 21
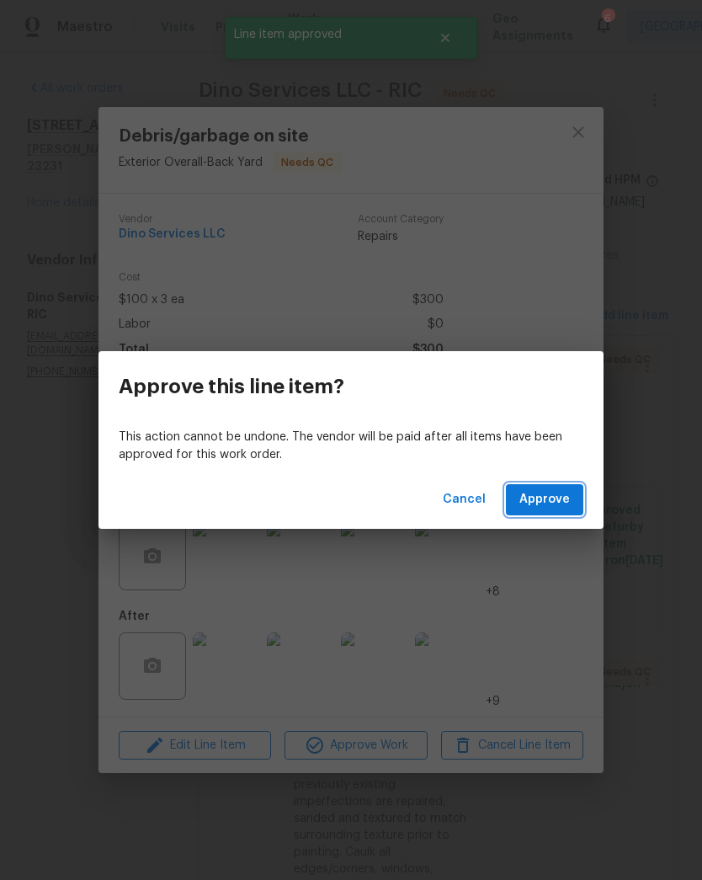
click at [575, 499] on button "Approve" at bounding box center [544, 499] width 77 height 31
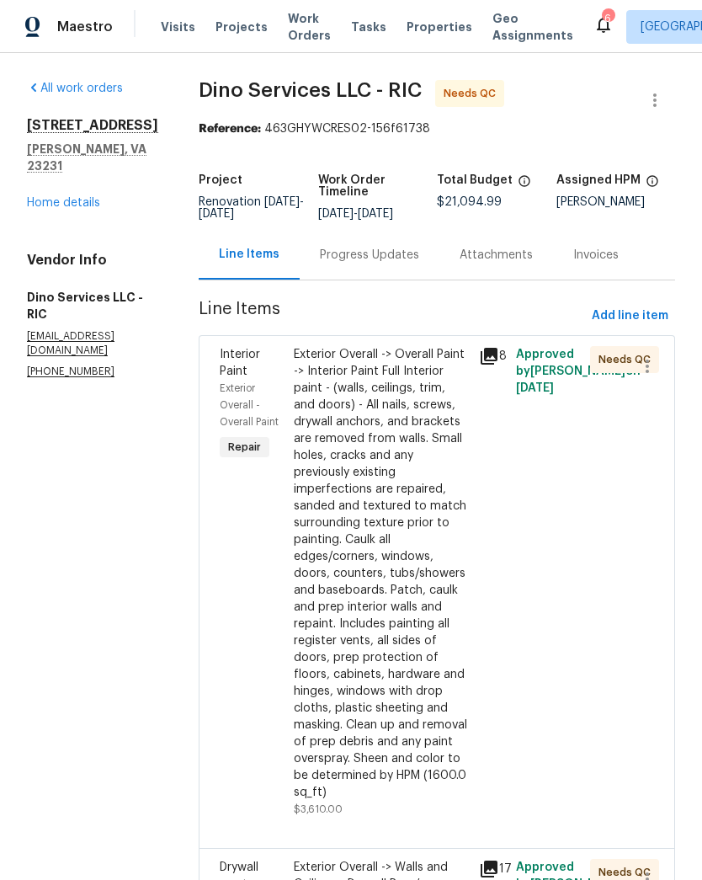
click at [407, 644] on div "Exterior Overall -> Overall Paint -> Interior Paint Full Interior paint - (wall…" at bounding box center [381, 573] width 175 height 455
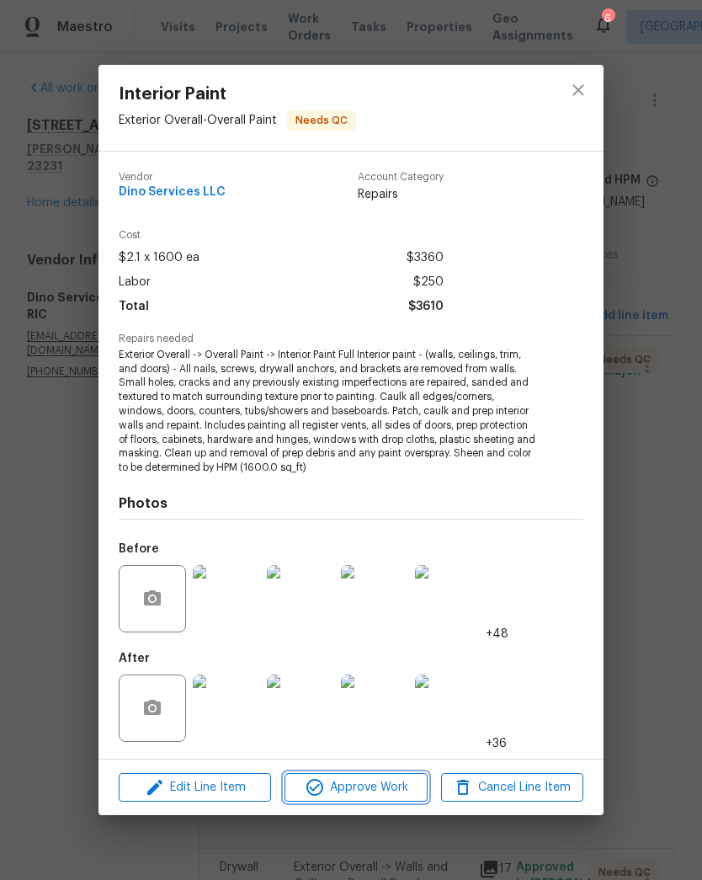
click at [380, 784] on span "Approve Work" at bounding box center [356, 787] width 132 height 21
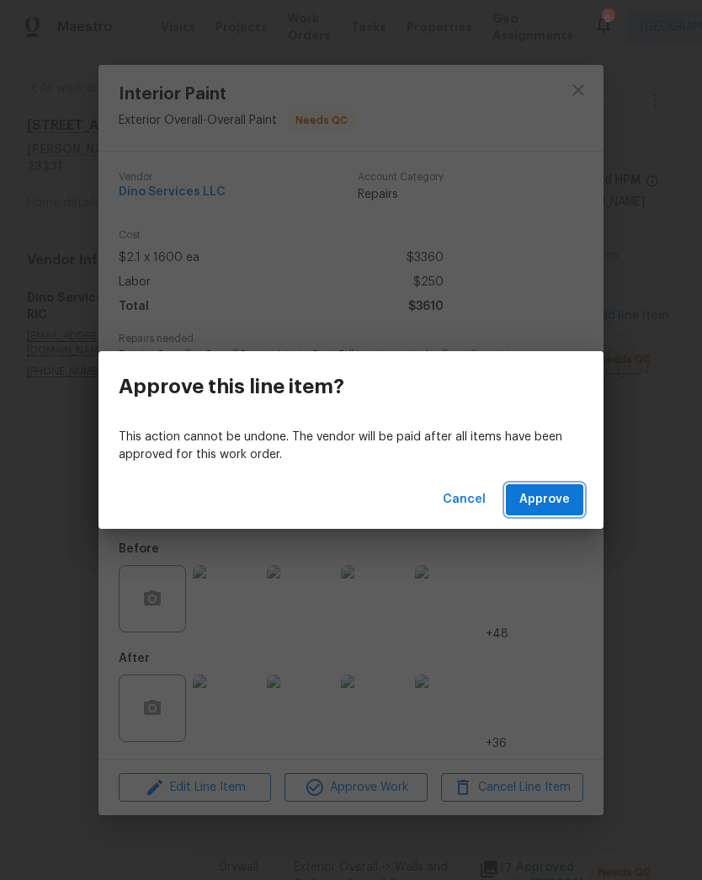
click at [563, 505] on span "Approve" at bounding box center [544, 499] width 51 height 21
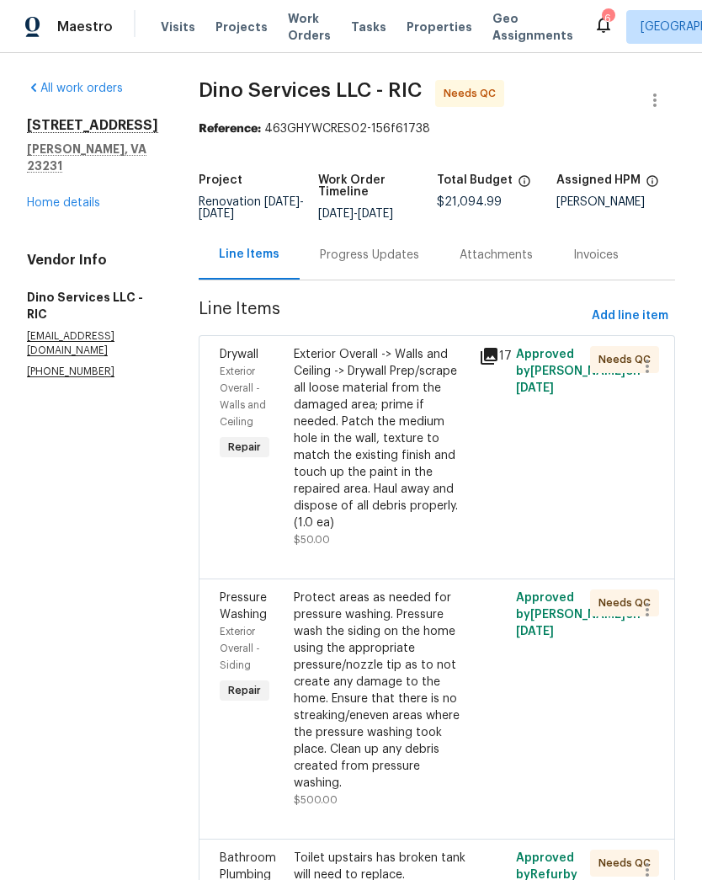
click at [456, 538] on div "Exterior Overall -> Walls and Ceiling -> Drywall Prep/scrape all loose material…" at bounding box center [381, 447] width 175 height 202
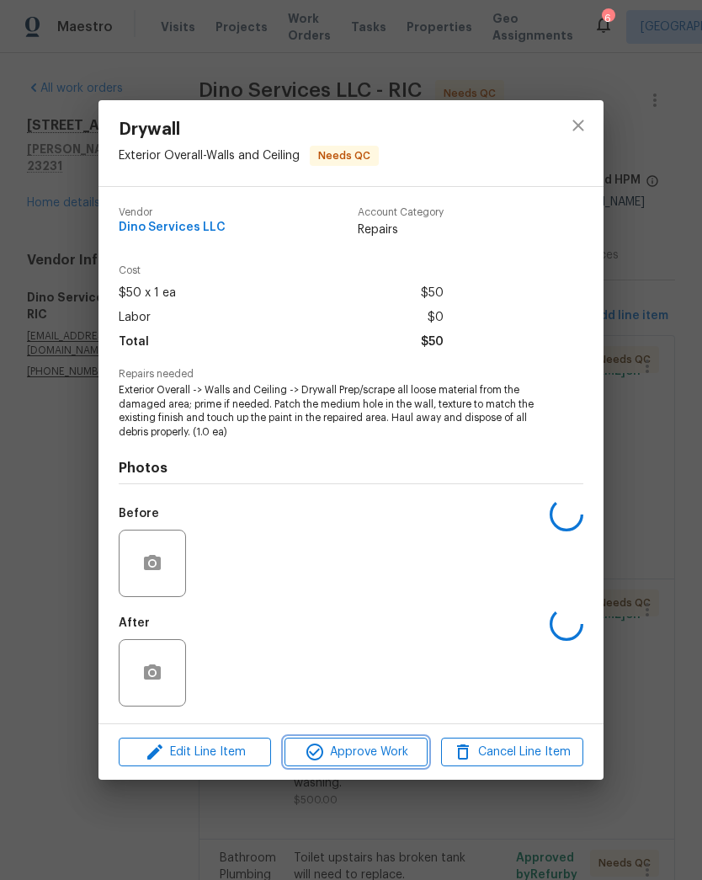
click at [413, 764] on button "Approve Work" at bounding box center [356, 751] width 142 height 29
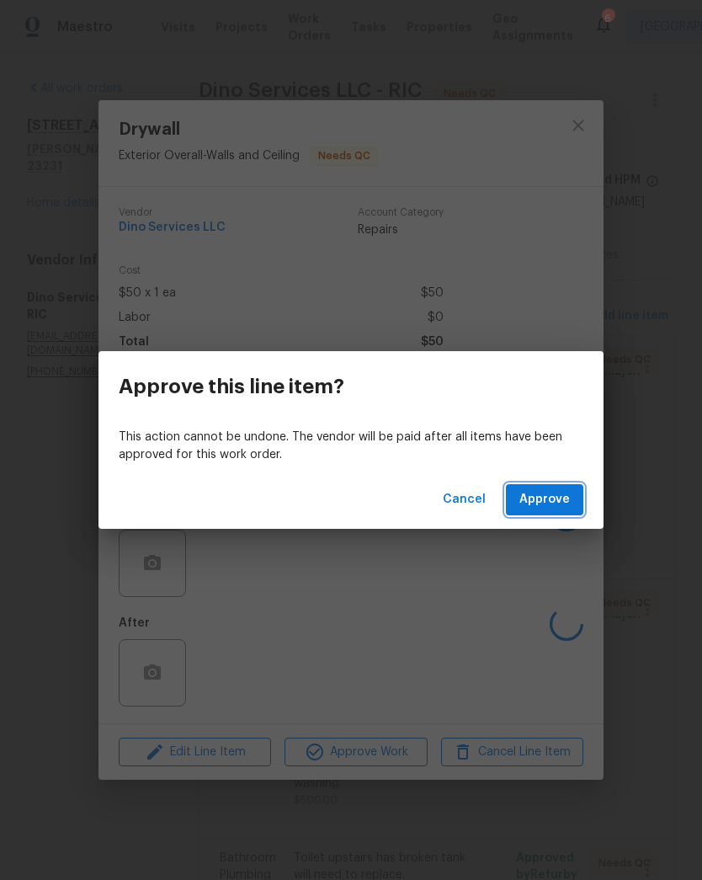
click at [567, 500] on span "Approve" at bounding box center [544, 499] width 51 height 21
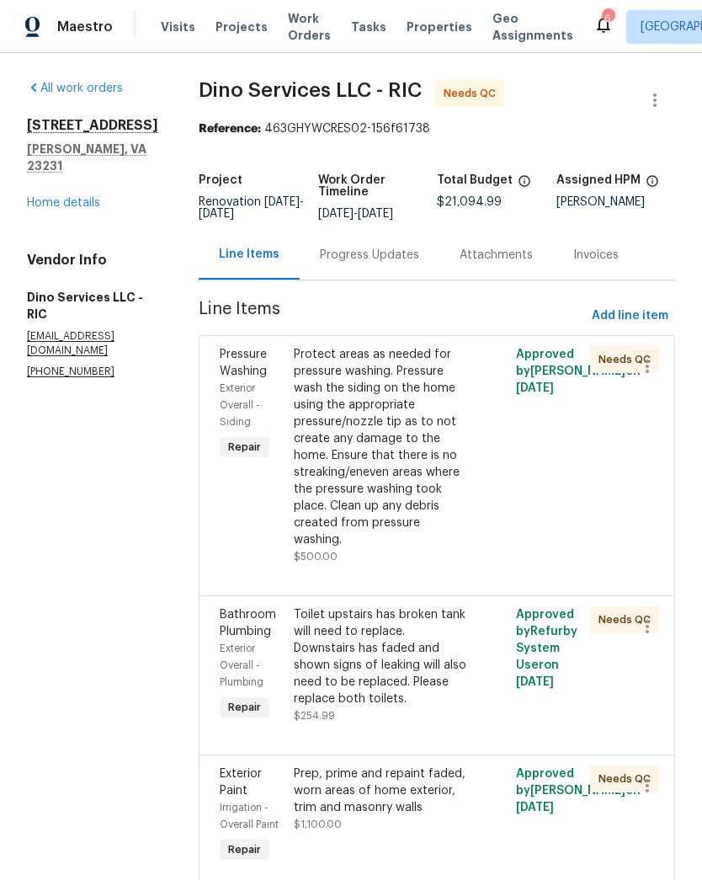
click at [451, 471] on div "Protect areas as needed for pressure washing. Pressure wash the siding on the h…" at bounding box center [381, 447] width 175 height 202
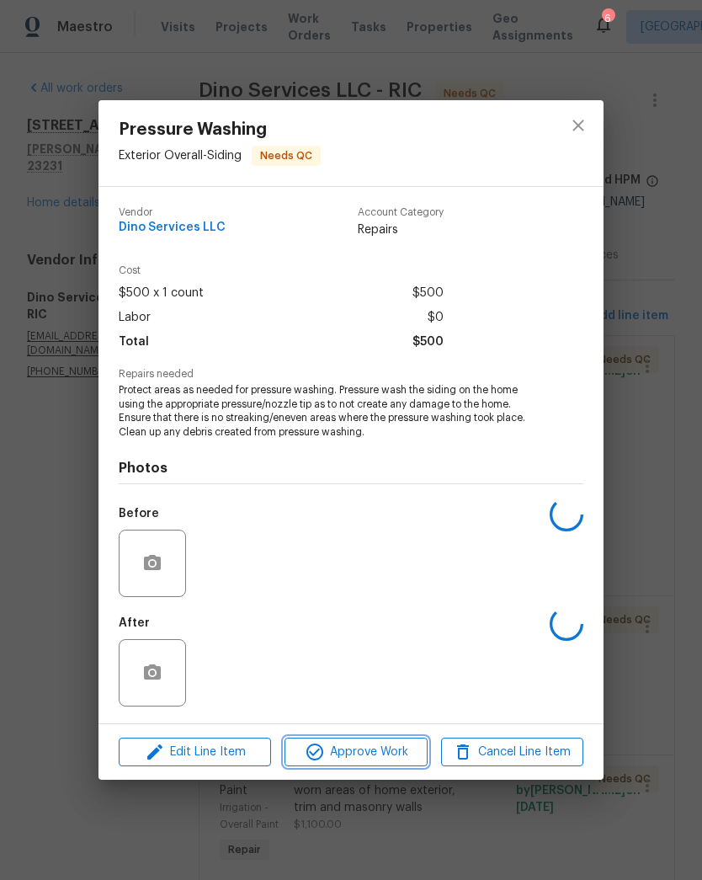
click at [392, 752] on span "Approve Work" at bounding box center [356, 752] width 132 height 21
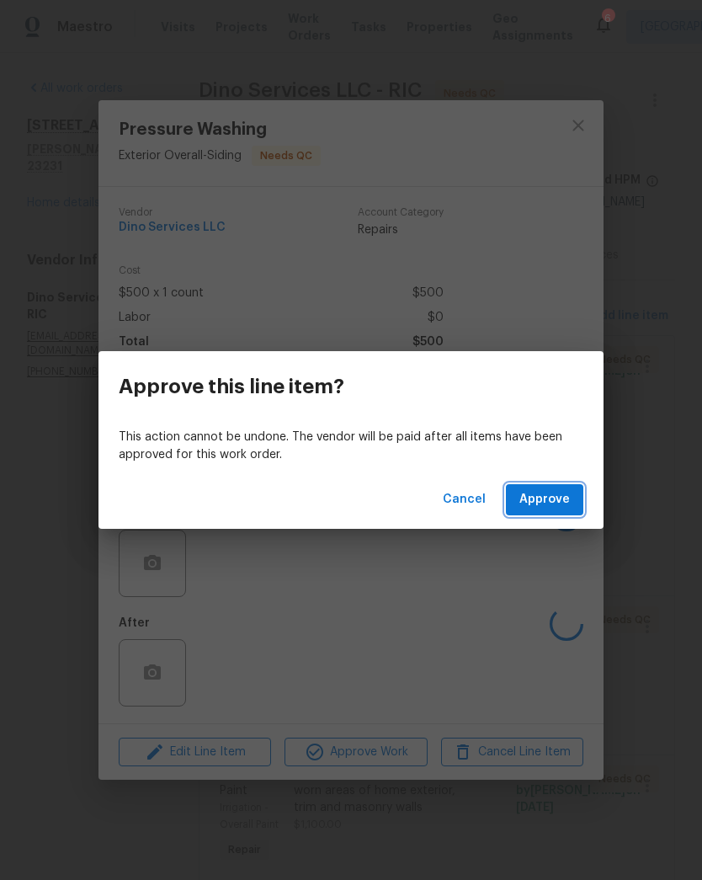
click at [572, 498] on button "Approve" at bounding box center [544, 499] width 77 height 31
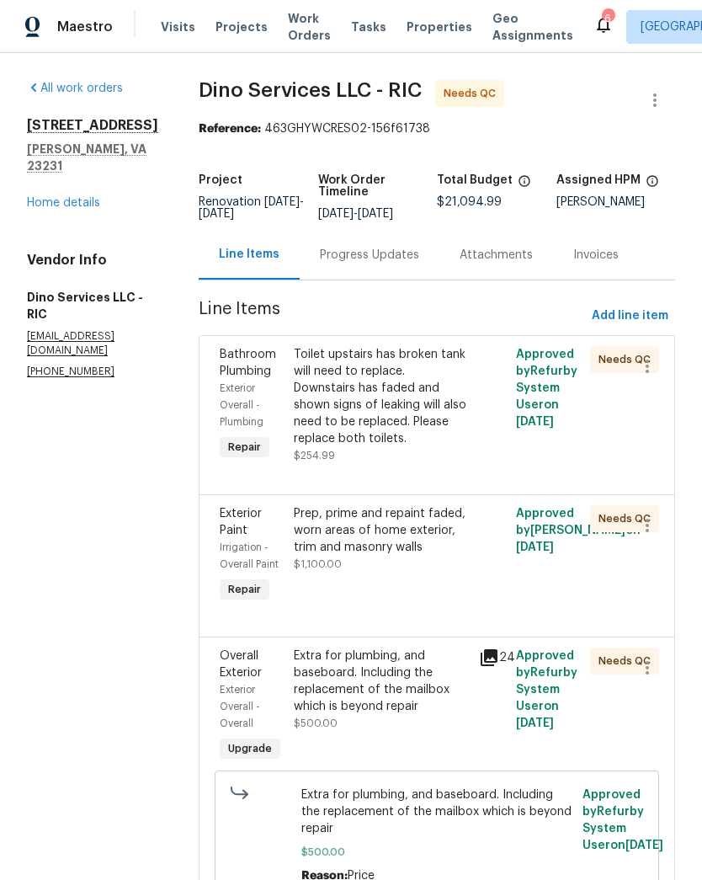
click at [437, 464] on div "Toilet upstairs has broken tank will need to replace. Downstairs has faded and …" at bounding box center [381, 405] width 175 height 118
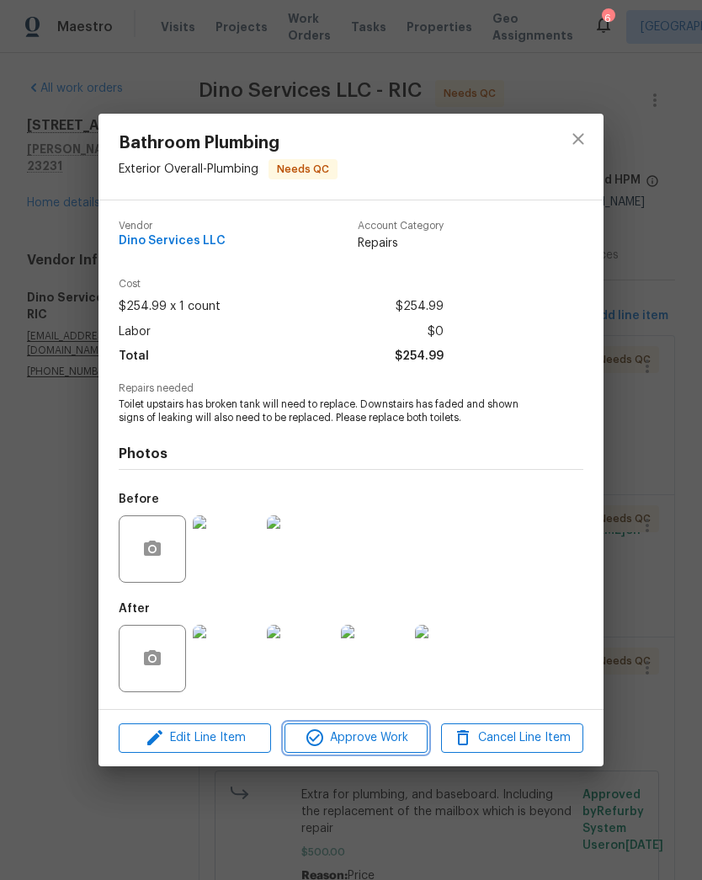
click at [405, 748] on span "Approve Work" at bounding box center [356, 737] width 132 height 21
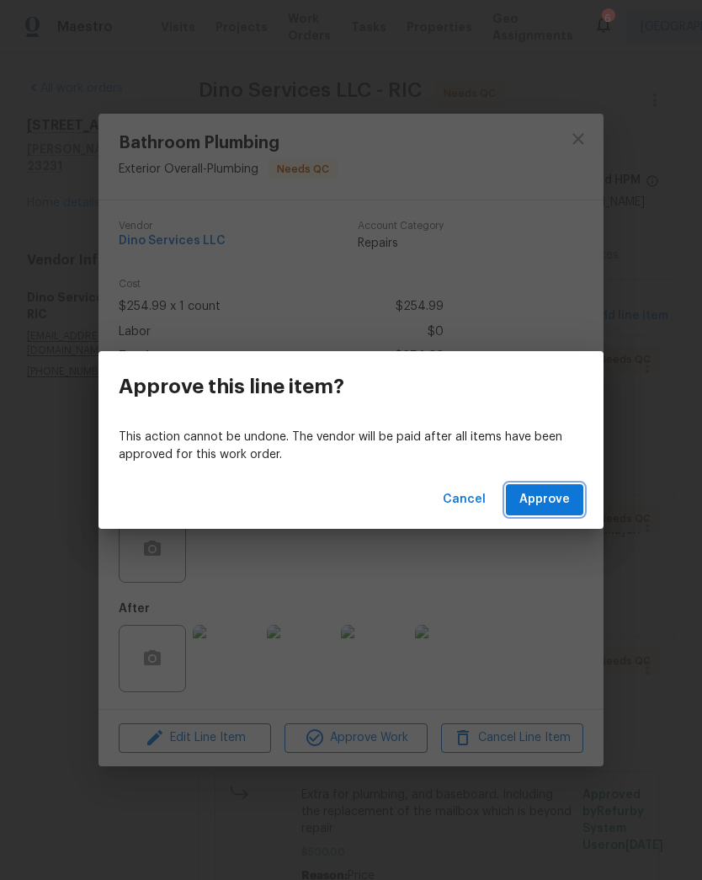
click at [567, 497] on span "Approve" at bounding box center [544, 499] width 51 height 21
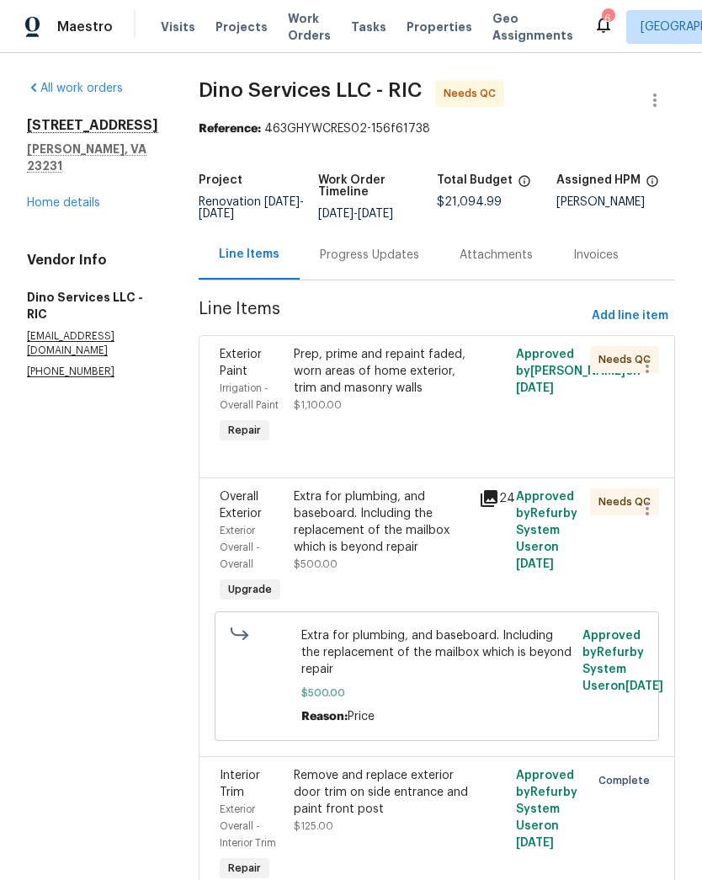
click at [413, 434] on div "Prep, prime and repaint faded, worn areas of home exterior, trim and masonry wa…" at bounding box center [381, 396] width 185 height 111
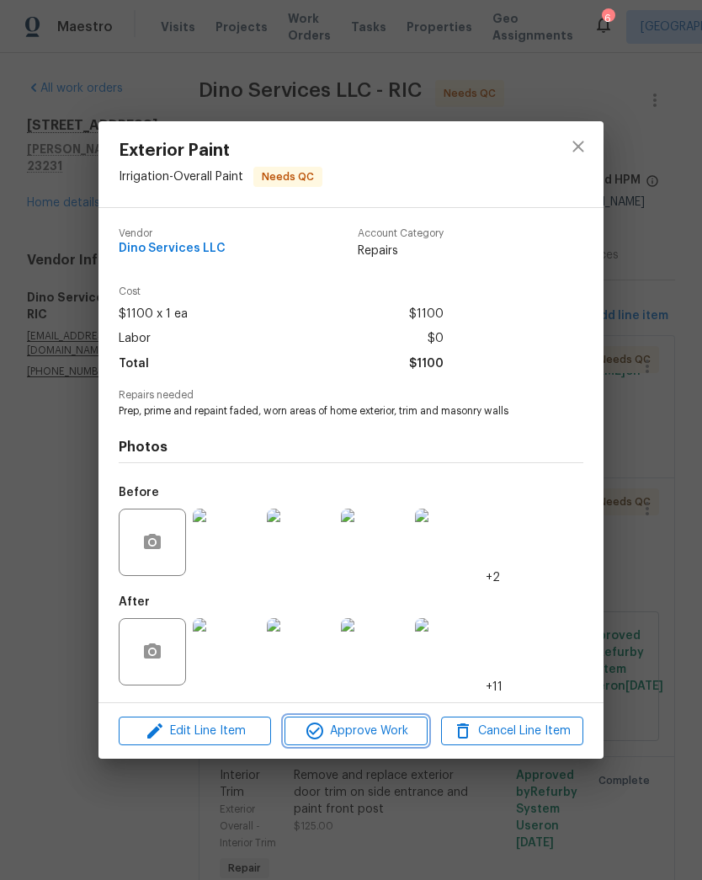
click at [397, 735] on span "Approve Work" at bounding box center [356, 731] width 132 height 21
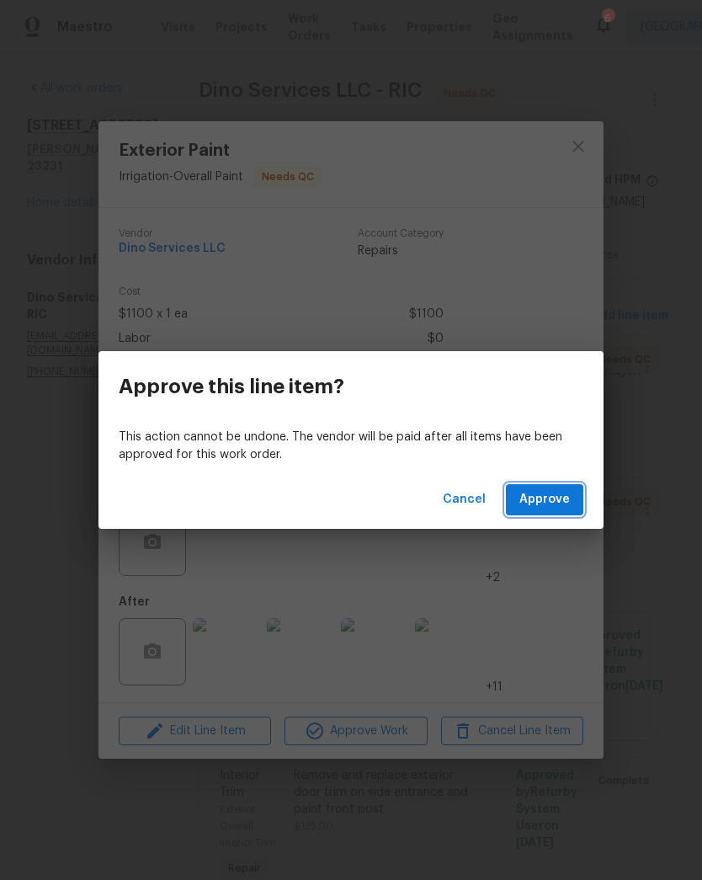
click at [567, 497] on span "Approve" at bounding box center [544, 499] width 51 height 21
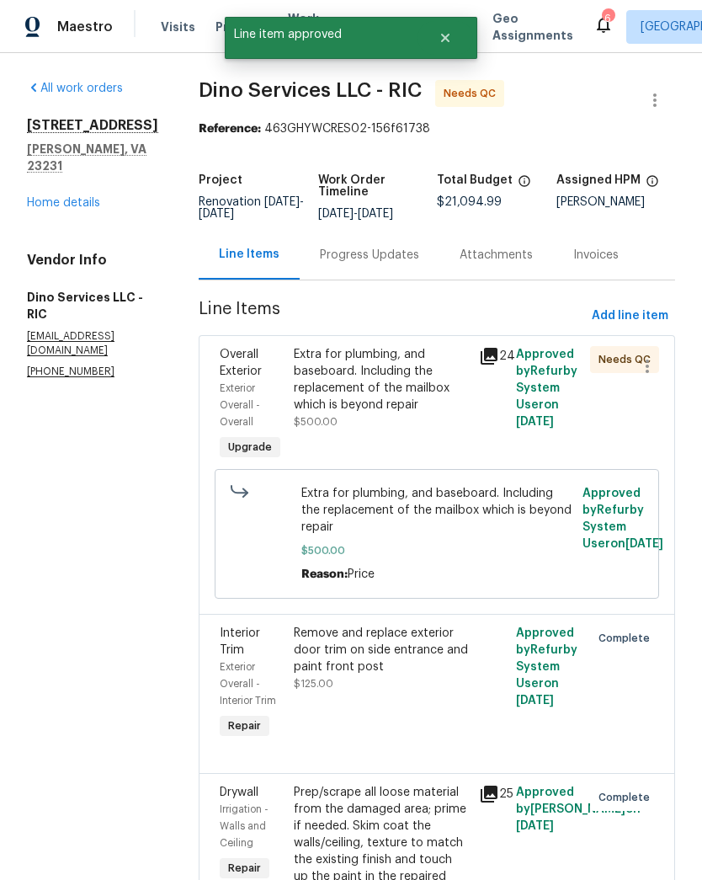
click at [426, 446] on div "Extra for plumbing, and baseboard. Including the replacement of the mailbox whi…" at bounding box center [381, 405] width 185 height 128
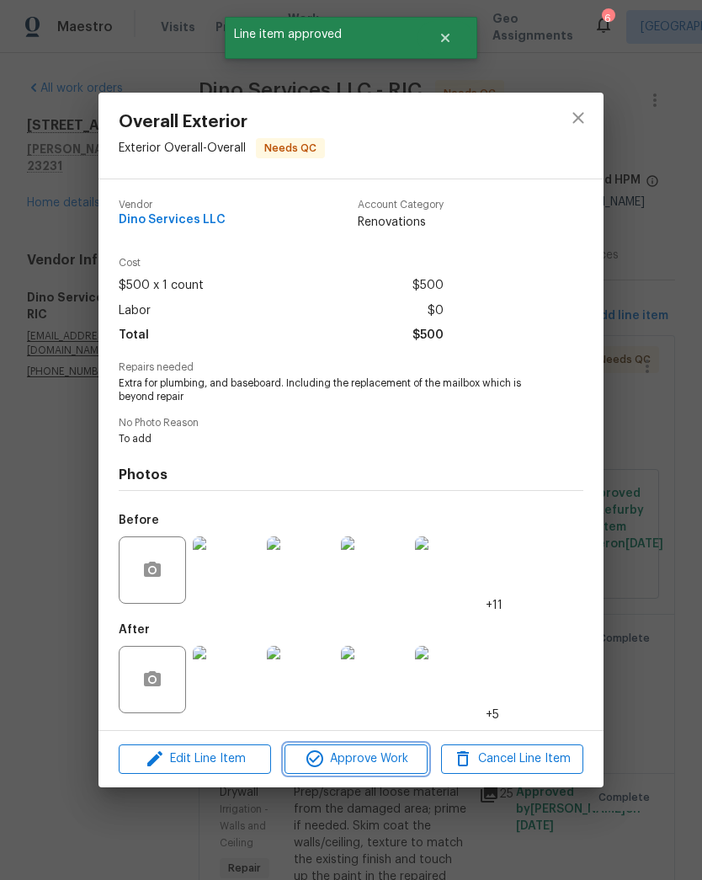
click at [389, 753] on span "Approve Work" at bounding box center [356, 758] width 132 height 21
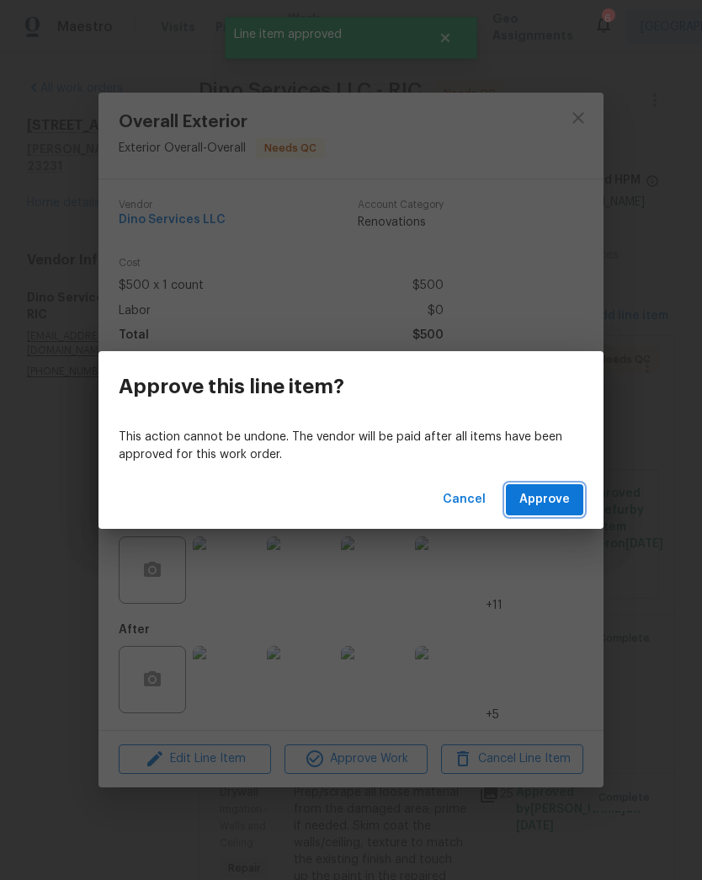
click at [564, 497] on span "Approve" at bounding box center [544, 499] width 51 height 21
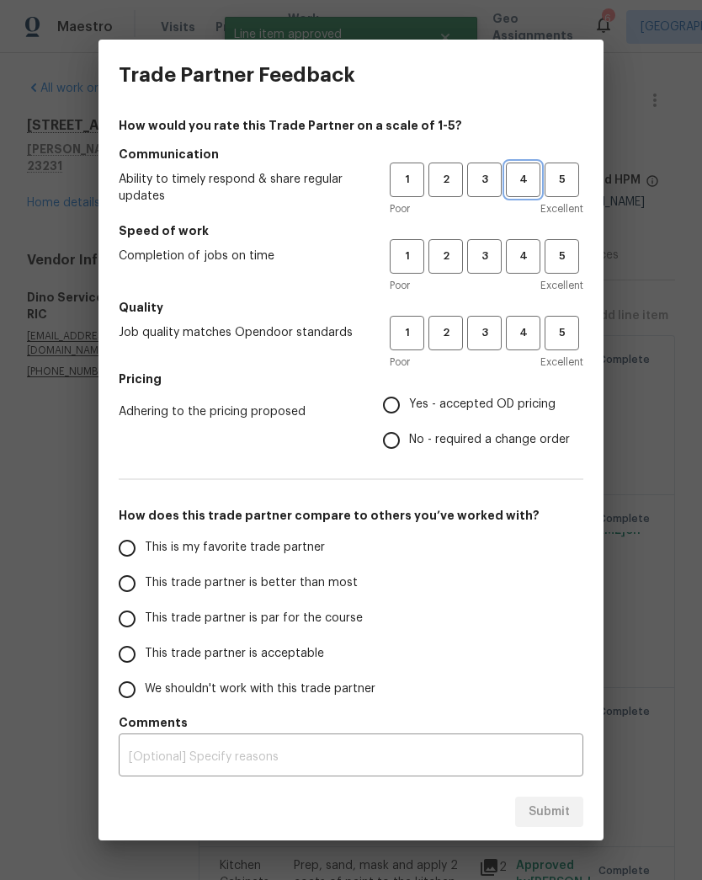
click at [524, 174] on span "4" at bounding box center [523, 179] width 31 height 19
click at [531, 262] on span "4" at bounding box center [523, 256] width 31 height 19
click at [526, 333] on span "4" at bounding box center [523, 332] width 31 height 19
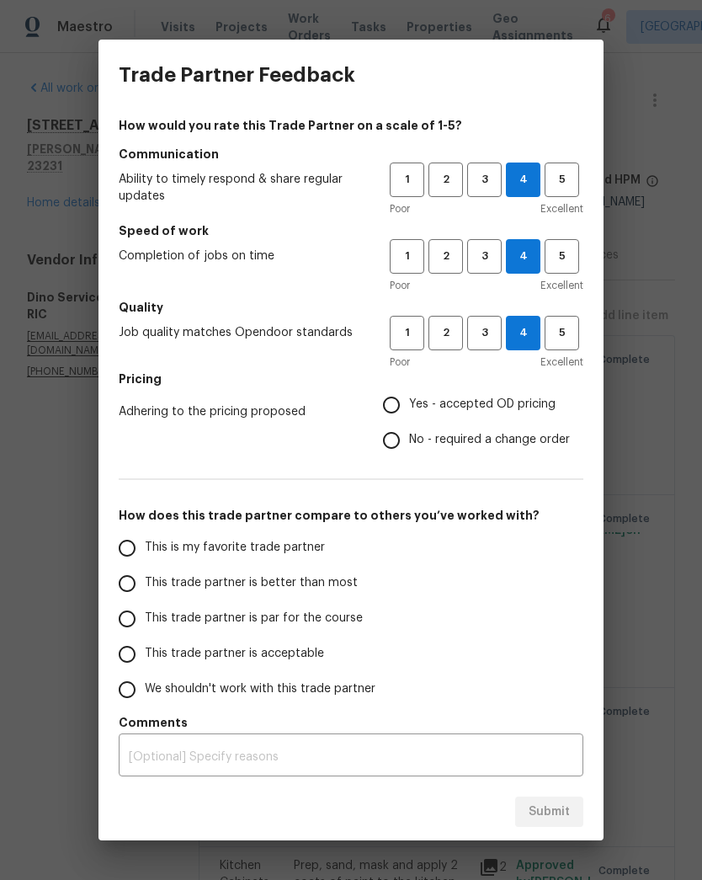
click at [528, 408] on span "Yes - accepted OD pricing" at bounding box center [482, 405] width 146 height 18
click at [409, 408] on input "Yes - accepted OD pricing" at bounding box center [391, 404] width 35 height 35
radio input "true"
click at [124, 584] on input "This trade partner is better than most" at bounding box center [126, 583] width 35 height 35
click at [558, 812] on span "Submit" at bounding box center [549, 811] width 41 height 21
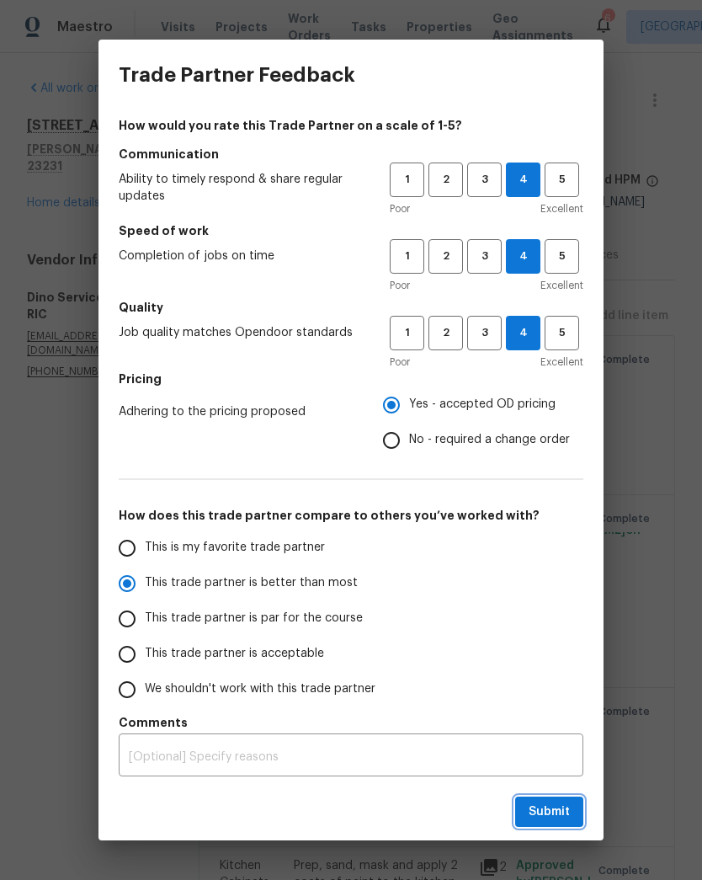
radio input "true"
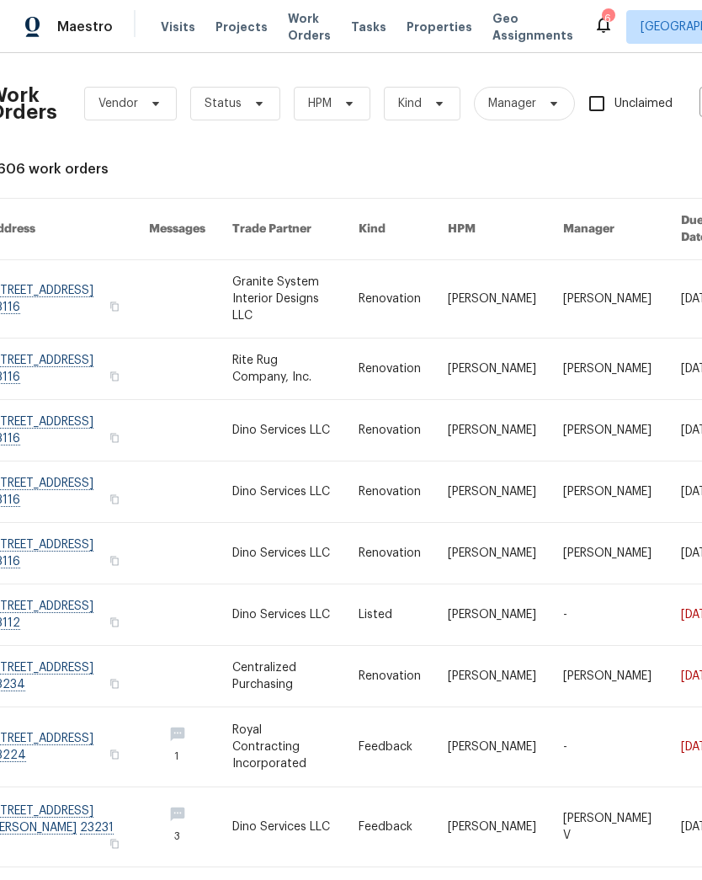
scroll to position [0, 8]
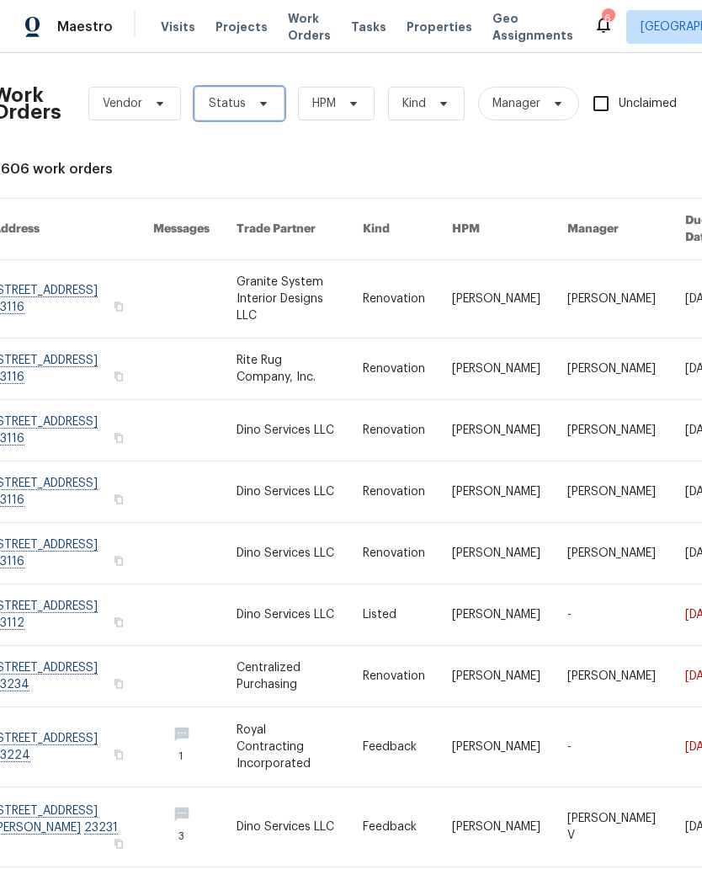
click at [234, 110] on span "Status" at bounding box center [227, 103] width 37 height 17
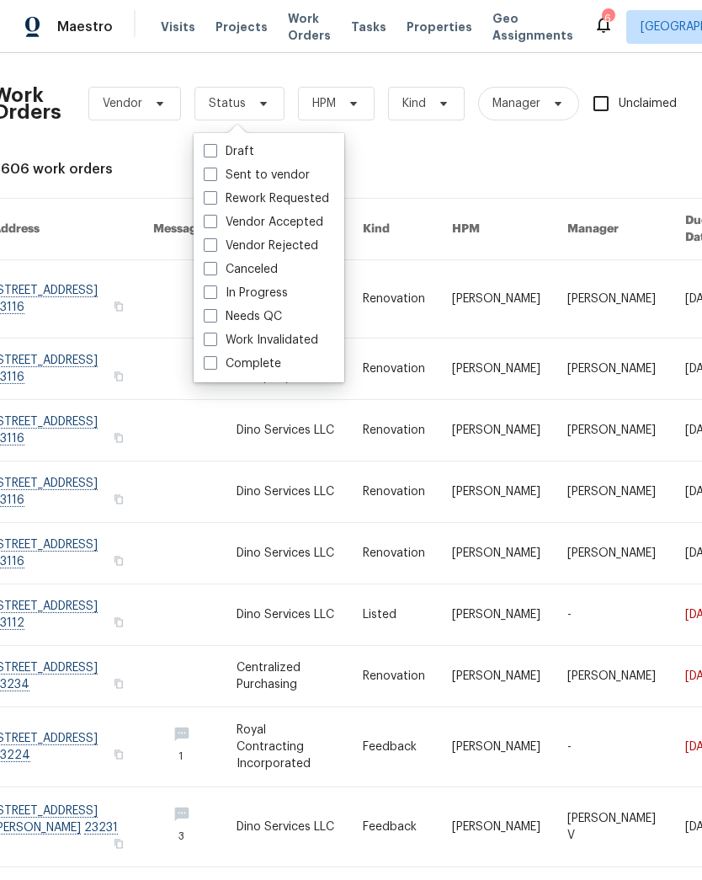
click at [219, 319] on label "Needs QC" at bounding box center [243, 316] width 78 height 17
click at [215, 319] on input "Needs QC" at bounding box center [209, 313] width 11 height 11
checkbox input "true"
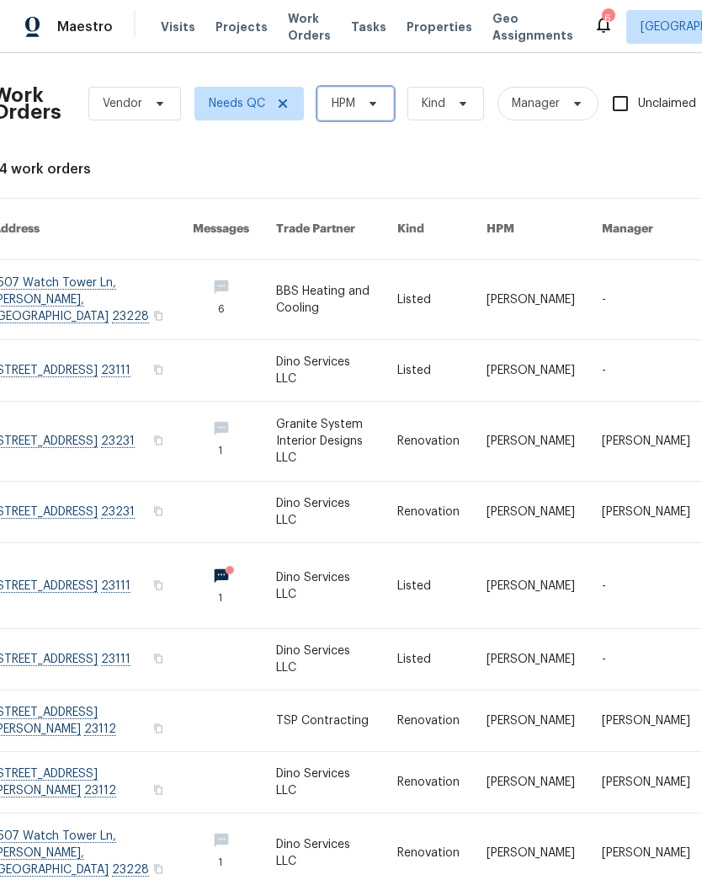
click at [375, 107] on icon at bounding box center [372, 103] width 13 height 13
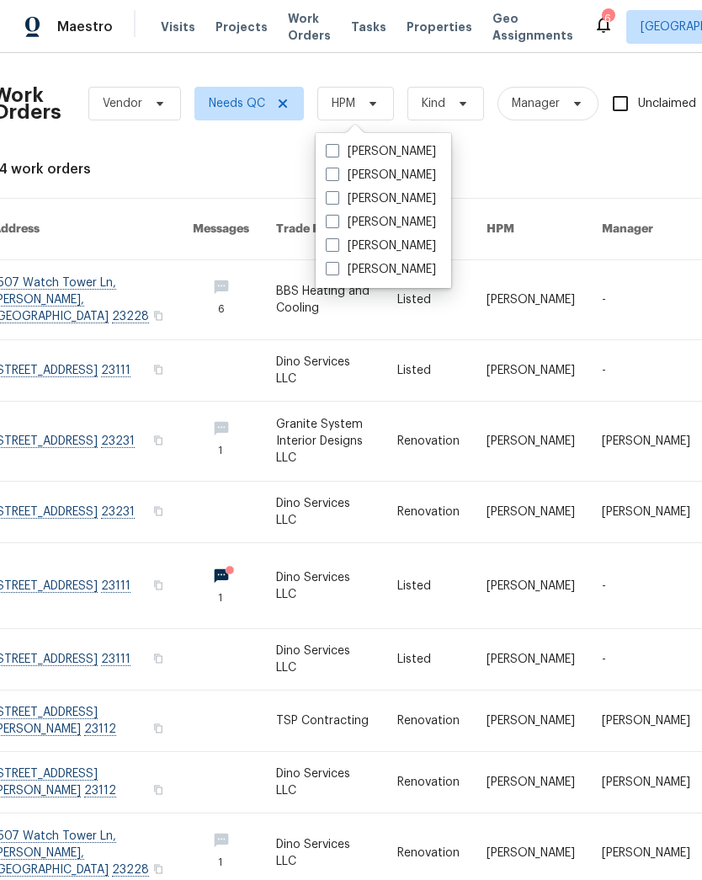
click at [436, 152] on label "[PERSON_NAME]" at bounding box center [381, 151] width 110 height 17
click at [337, 152] on input "[PERSON_NAME]" at bounding box center [331, 148] width 11 height 11
checkbox input "true"
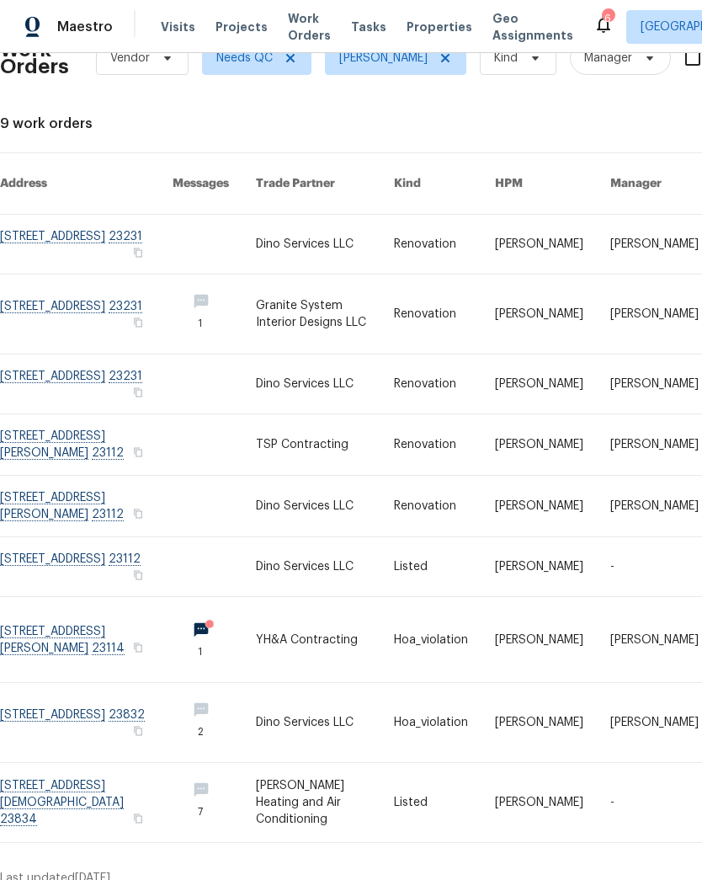
scroll to position [45, 0]
click at [58, 493] on link at bounding box center [86, 506] width 173 height 61
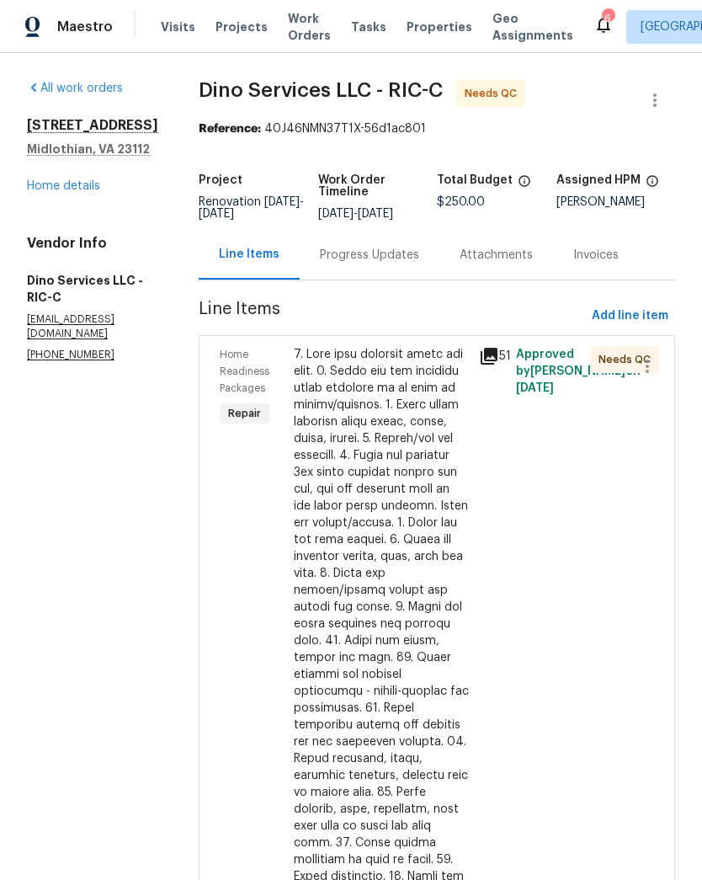
click at [419, 652] on div at bounding box center [381, 666] width 175 height 640
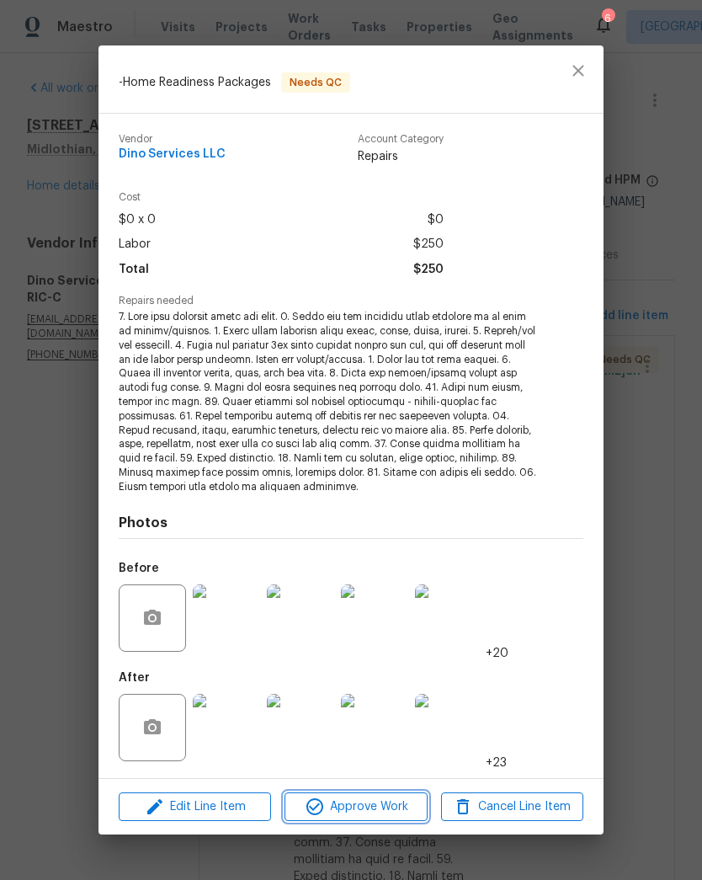
click at [375, 806] on span "Approve Work" at bounding box center [356, 806] width 132 height 21
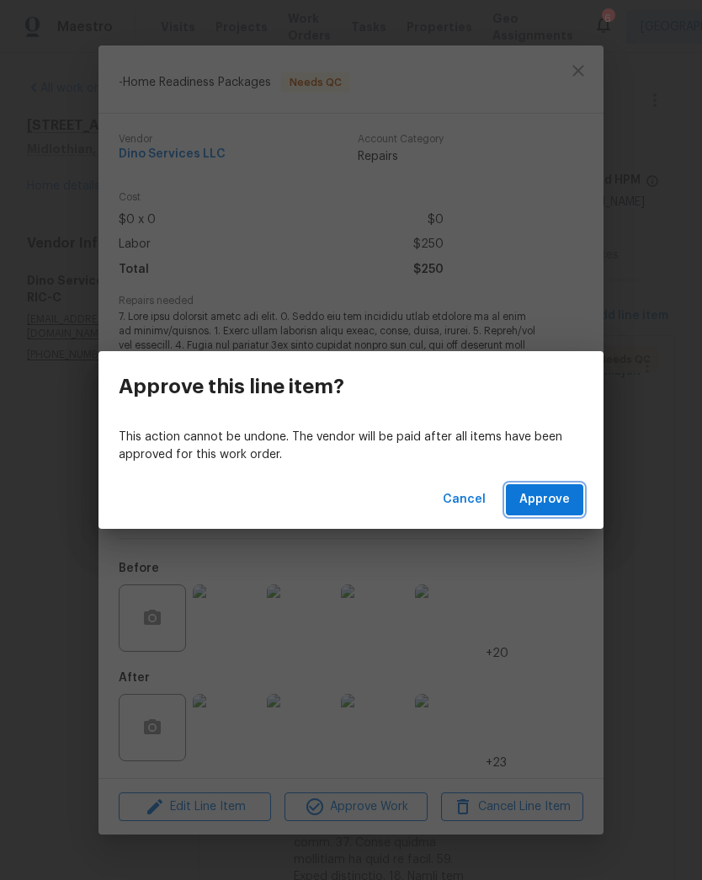
click at [546, 495] on span "Approve" at bounding box center [544, 499] width 51 height 21
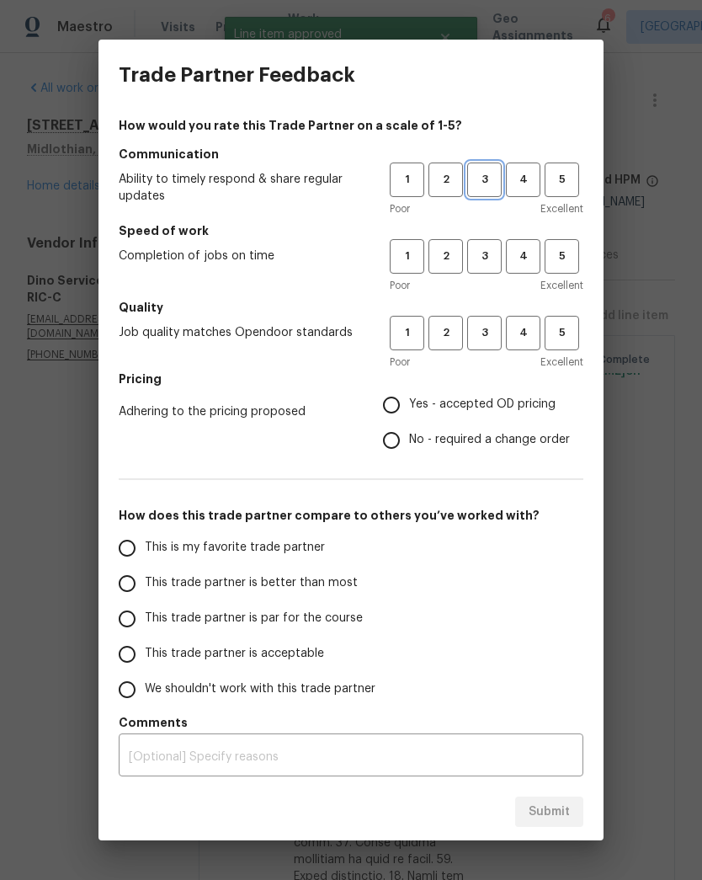
click at [492, 183] on span "3" at bounding box center [484, 179] width 31 height 19
click at [529, 262] on span "4" at bounding box center [523, 256] width 31 height 19
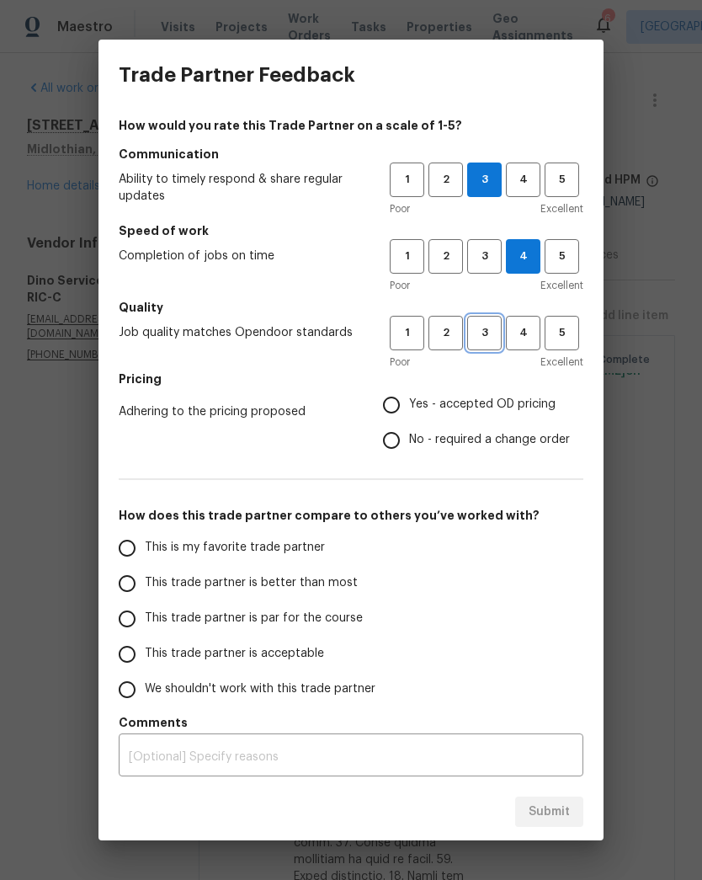
click at [493, 331] on span "3" at bounding box center [484, 332] width 31 height 19
click at [513, 399] on span "Yes - accepted OD pricing" at bounding box center [482, 405] width 146 height 18
click at [409, 399] on input "Yes - accepted OD pricing" at bounding box center [391, 404] width 35 height 35
radio input "true"
click at [136, 583] on input "This trade partner is better than most" at bounding box center [126, 583] width 35 height 35
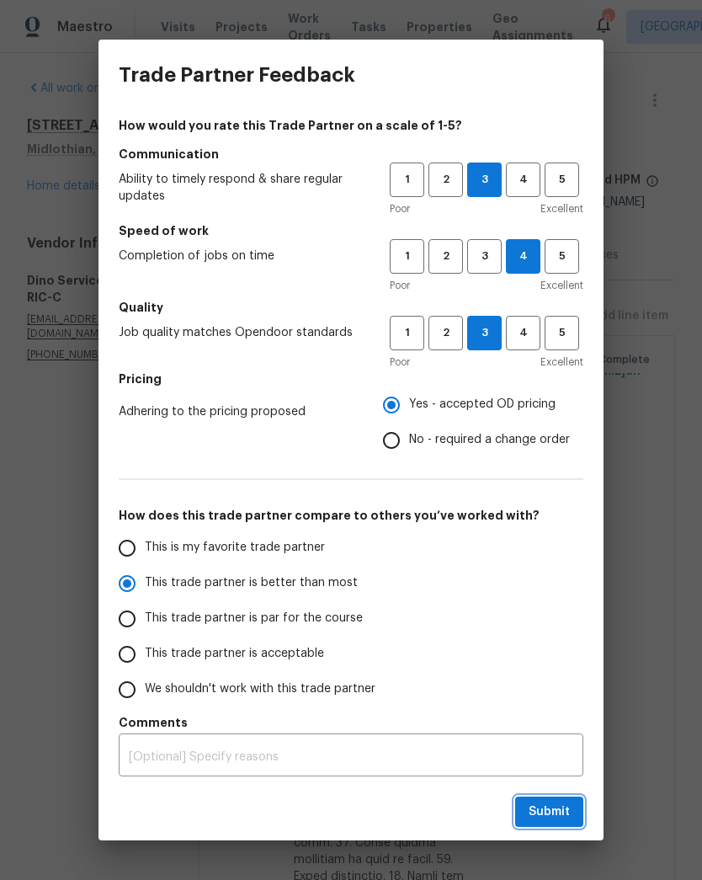
click at [560, 808] on span "Submit" at bounding box center [549, 811] width 41 height 21
radio input "true"
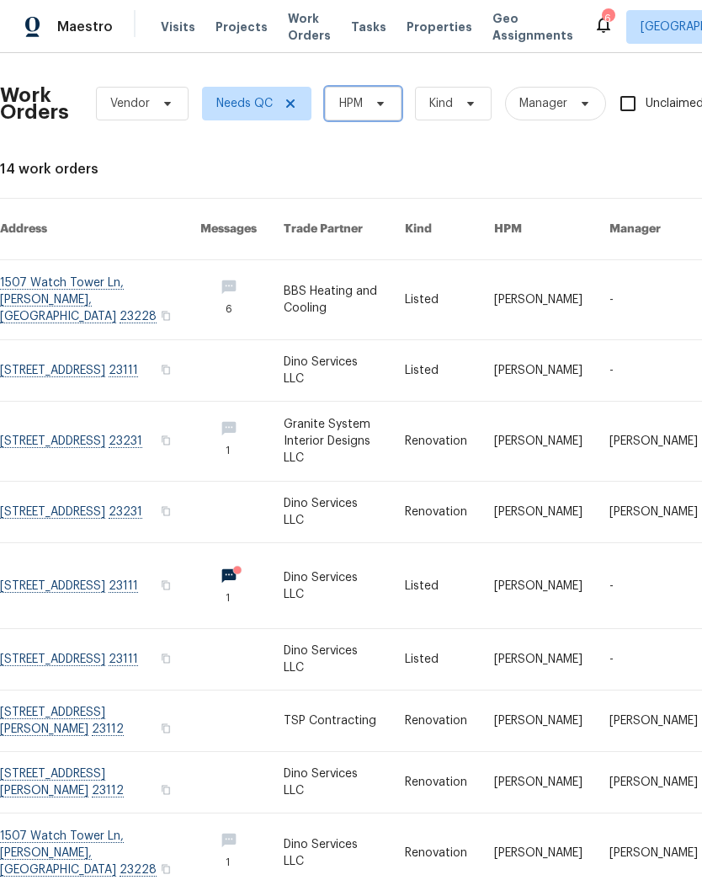
click at [365, 103] on span "HPM" at bounding box center [363, 104] width 77 height 34
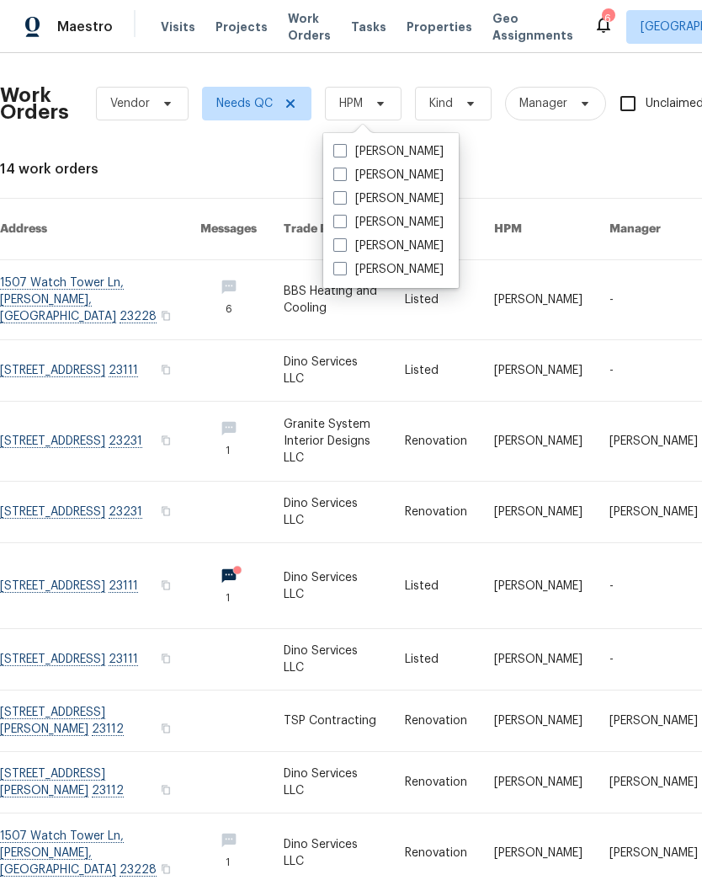
click at [356, 155] on label "[PERSON_NAME]" at bounding box center [388, 151] width 110 height 17
click at [344, 154] on input "[PERSON_NAME]" at bounding box center [338, 148] width 11 height 11
checkbox input "true"
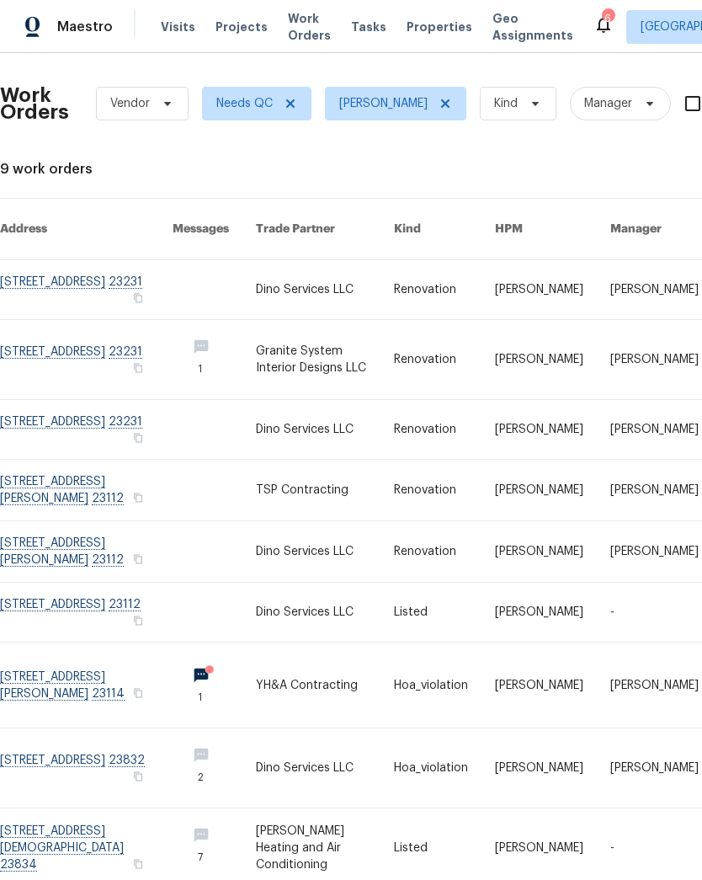
scroll to position [-1, -9]
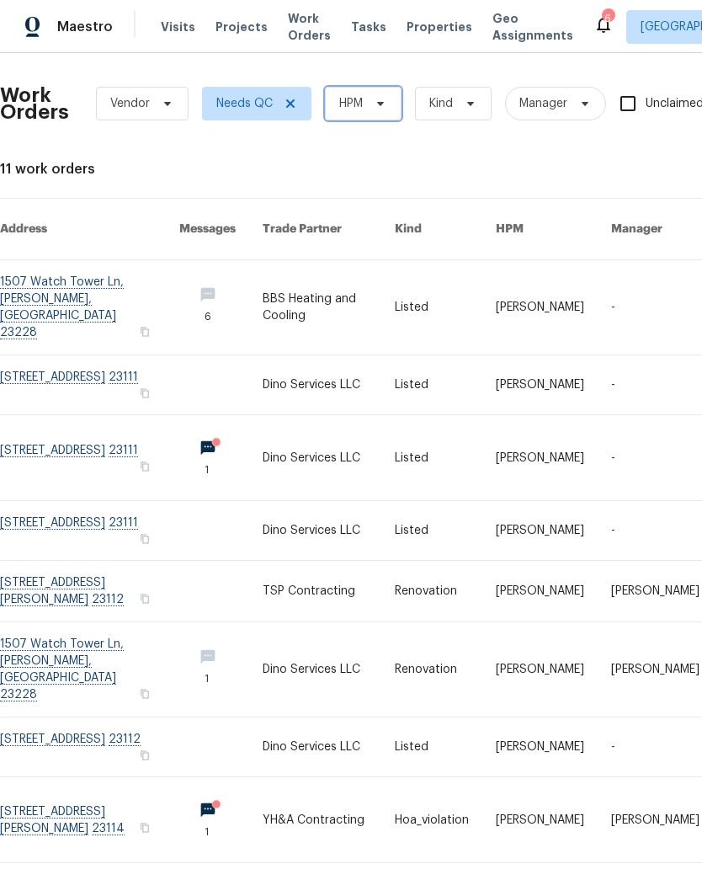
click at [375, 103] on icon at bounding box center [380, 103] width 13 height 13
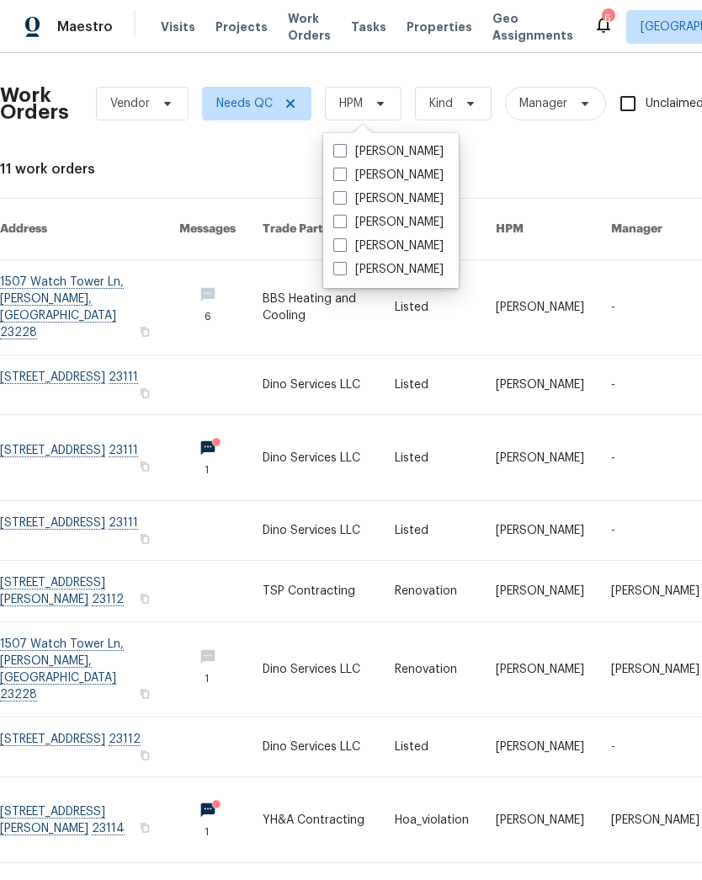
click at [344, 148] on span at bounding box center [339, 150] width 13 height 13
click at [344, 148] on input "[PERSON_NAME]" at bounding box center [338, 148] width 11 height 11
checkbox input "true"
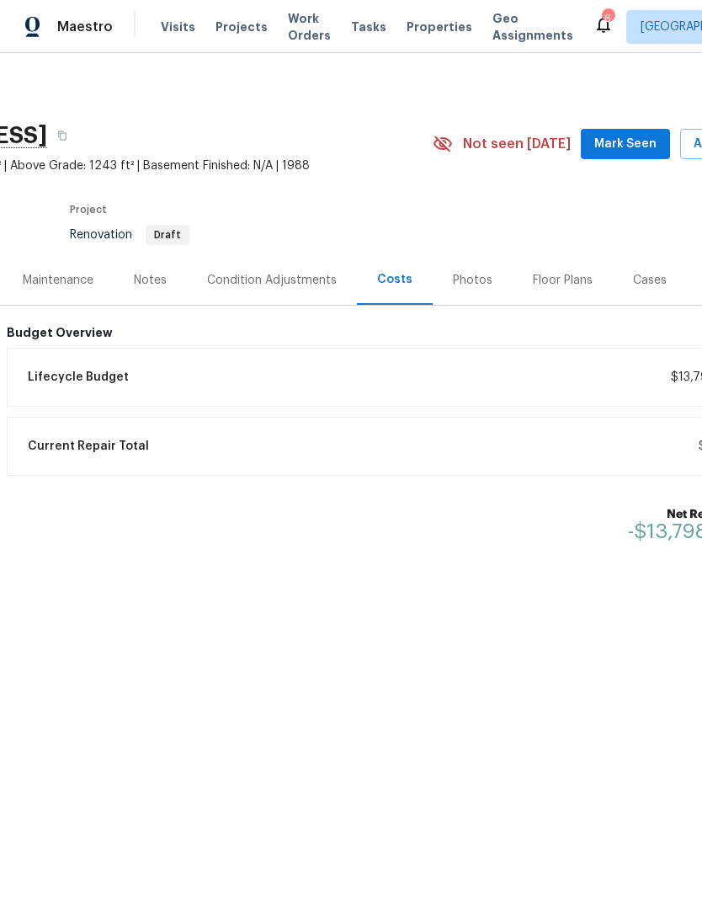
scroll to position [0, 178]
click at [658, 379] on div "Lifecycle Budget $13,798.72" at bounding box center [390, 377] width 746 height 37
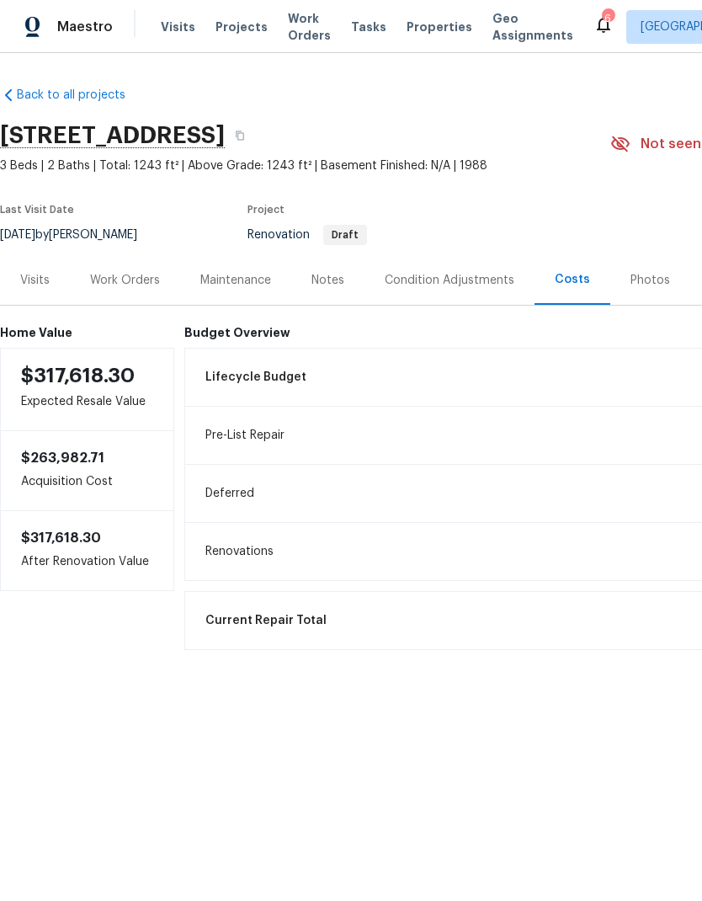
scroll to position [0, 0]
click at [255, 148] on button "button" at bounding box center [240, 135] width 30 height 30
